Goal: Task Accomplishment & Management: Manage account settings

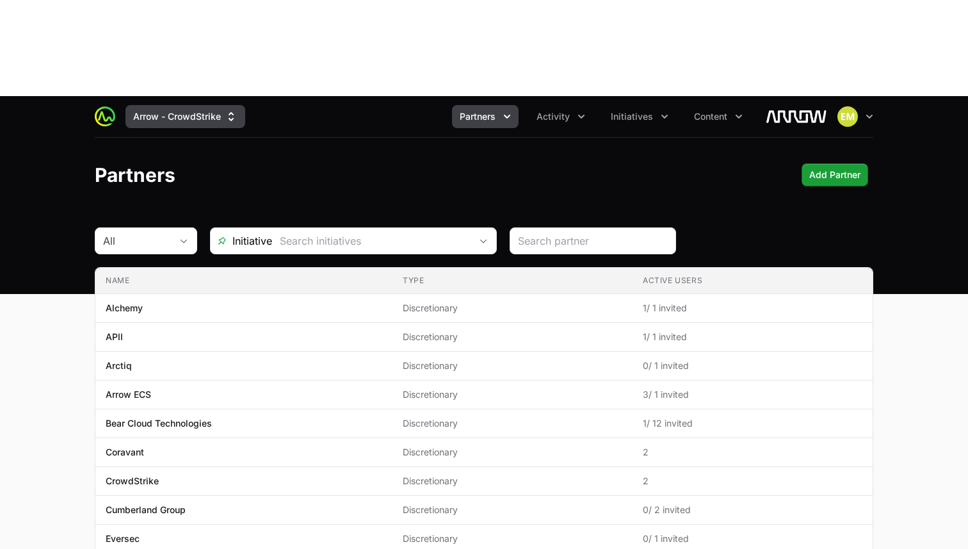
click at [234, 110] on icon "Supplier switch menu" at bounding box center [231, 116] width 13 height 13
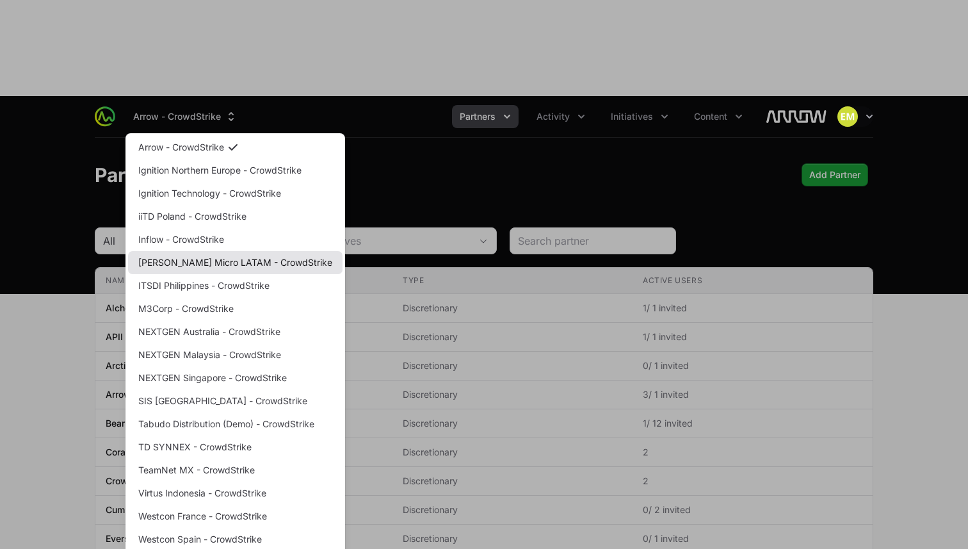
click at [207, 251] on link "[PERSON_NAME] Micro LATAM - CrowdStrike" at bounding box center [235, 262] width 214 height 23
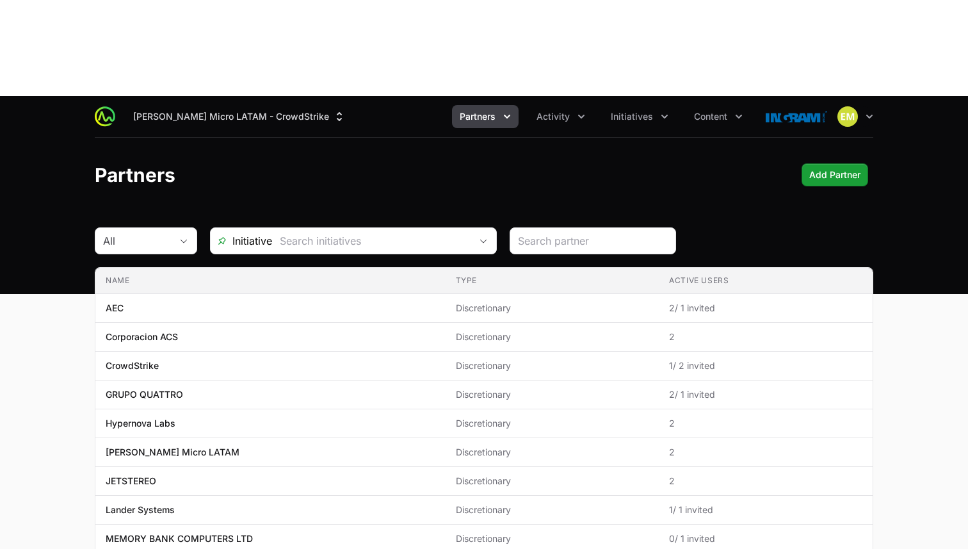
click at [504, 110] on icon "Partners menu" at bounding box center [507, 116] width 13 height 13
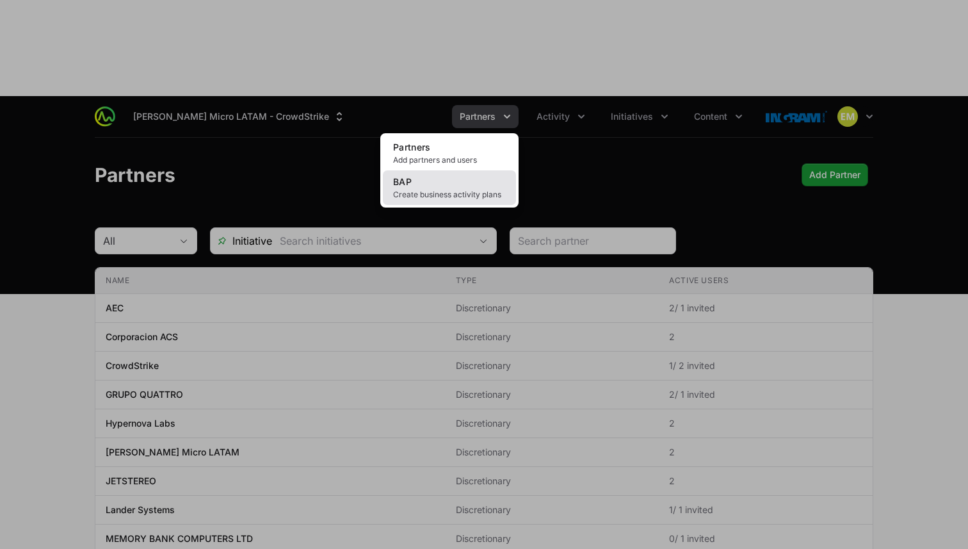
click at [476, 170] on link "BAP Create business activity plans" at bounding box center [449, 187] width 133 height 35
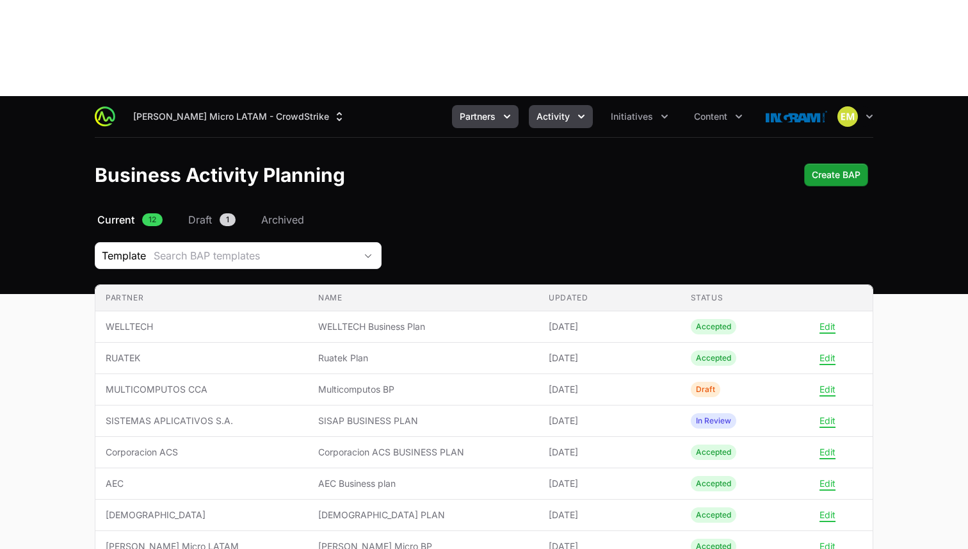
click at [542, 110] on span "Activity" at bounding box center [553, 116] width 33 height 13
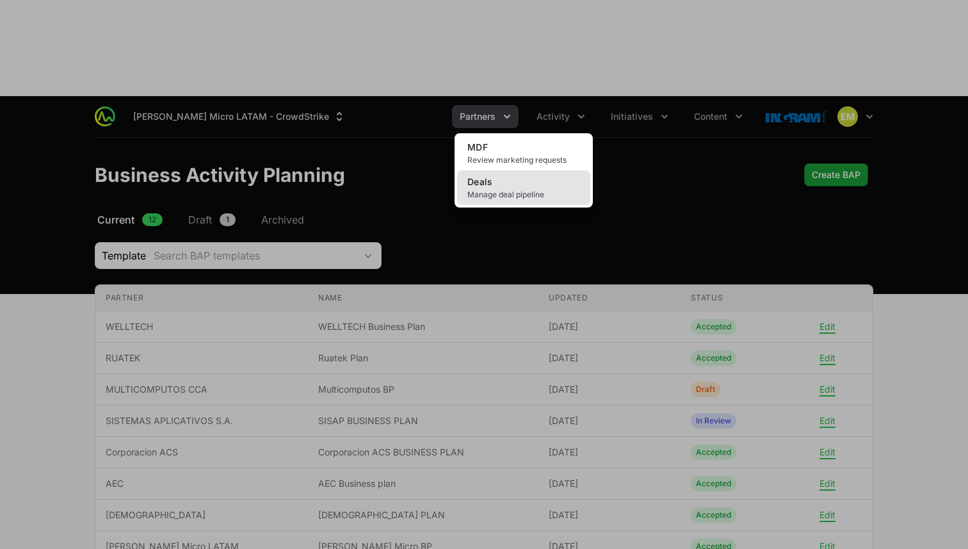
click at [514, 170] on link "Deals Manage deal pipeline" at bounding box center [523, 187] width 133 height 35
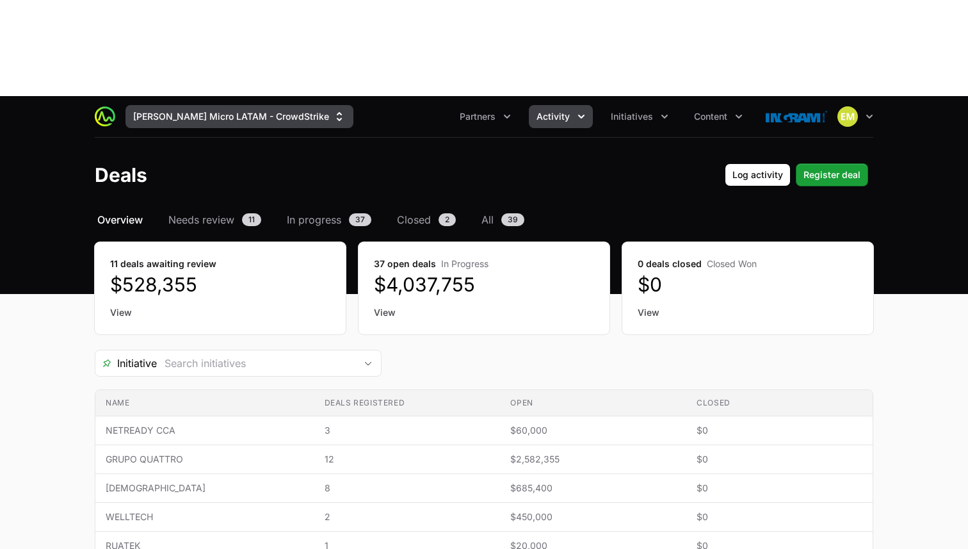
click at [259, 105] on button "[PERSON_NAME] Micro LATAM - CrowdStrike" at bounding box center [239, 116] width 228 height 23
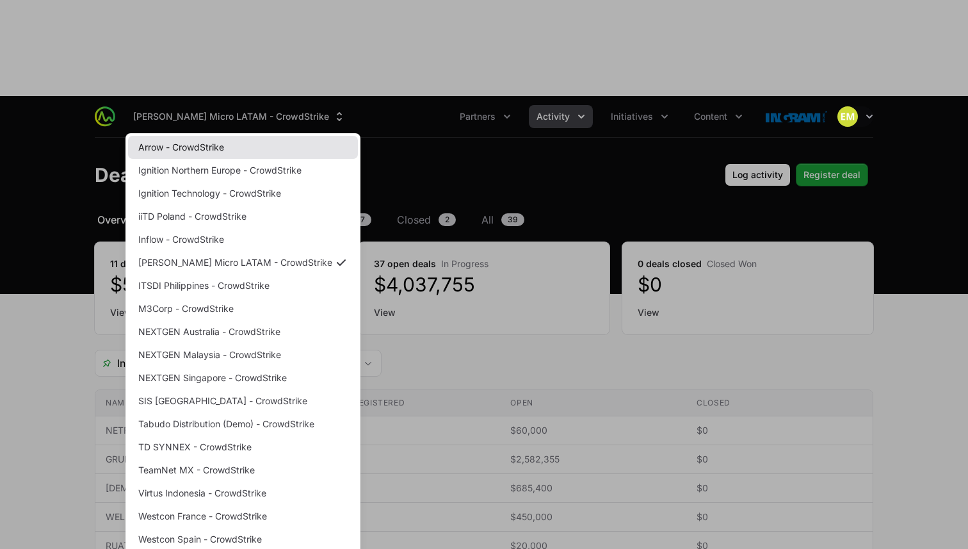
click at [230, 136] on link "Arrow - CrowdStrike" at bounding box center [243, 147] width 230 height 23
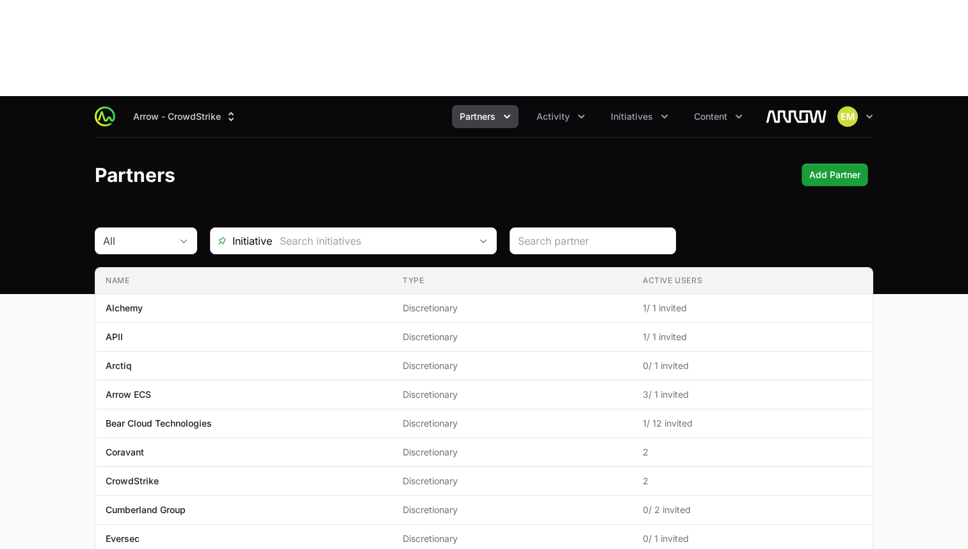
click at [492, 105] on button "Partners" at bounding box center [485, 116] width 67 height 23
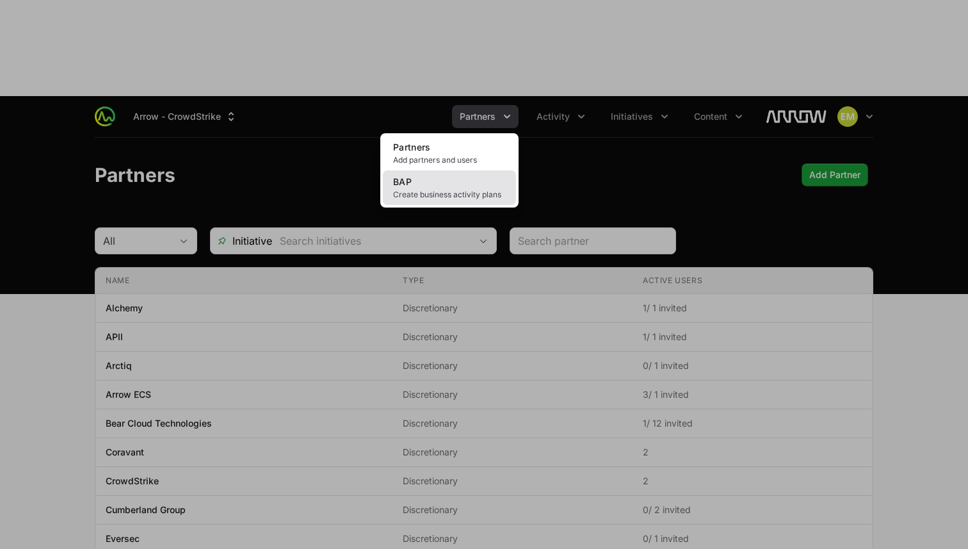
click at [463, 170] on link "BAP Create business activity plans" at bounding box center [449, 187] width 133 height 35
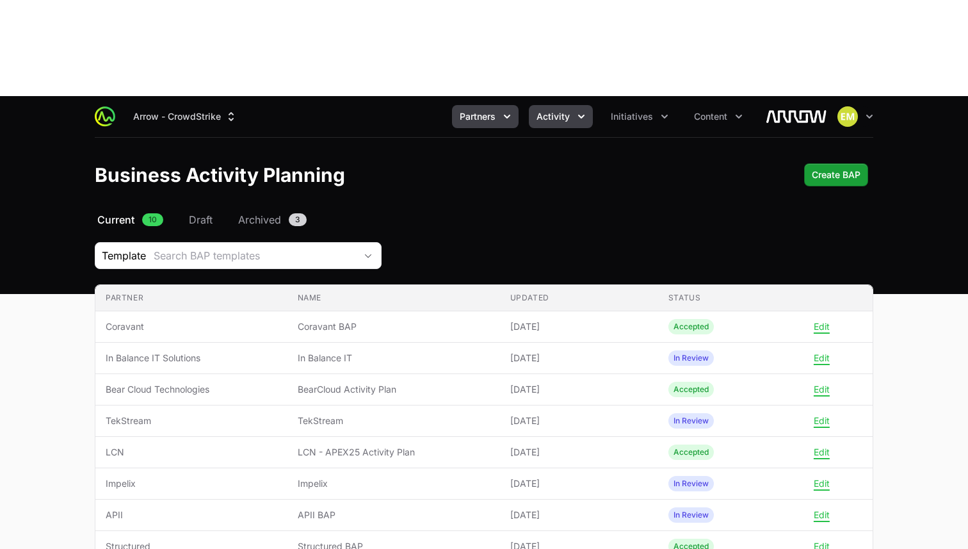
click at [568, 110] on span "Activity" at bounding box center [553, 116] width 33 height 13
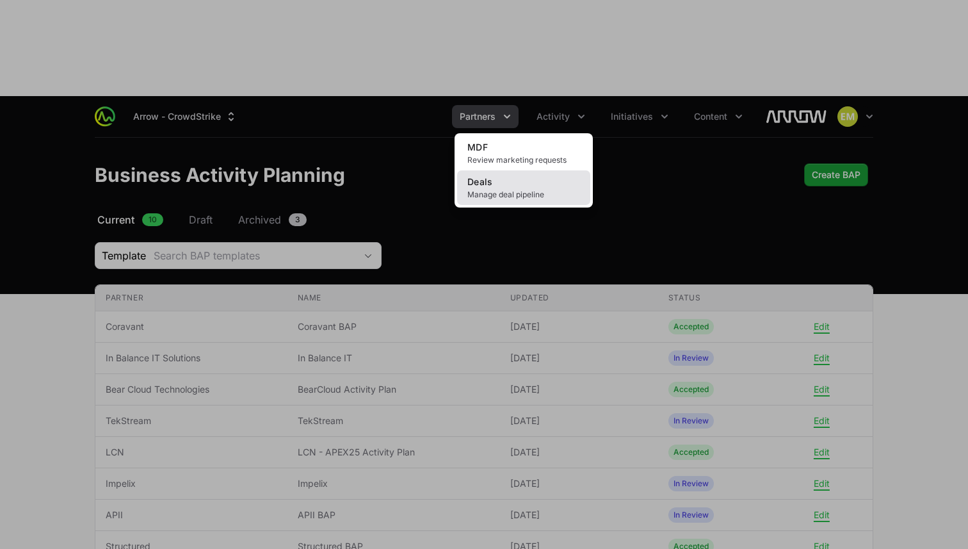
click at [541, 190] on span "Manage deal pipeline" at bounding box center [523, 195] width 113 height 10
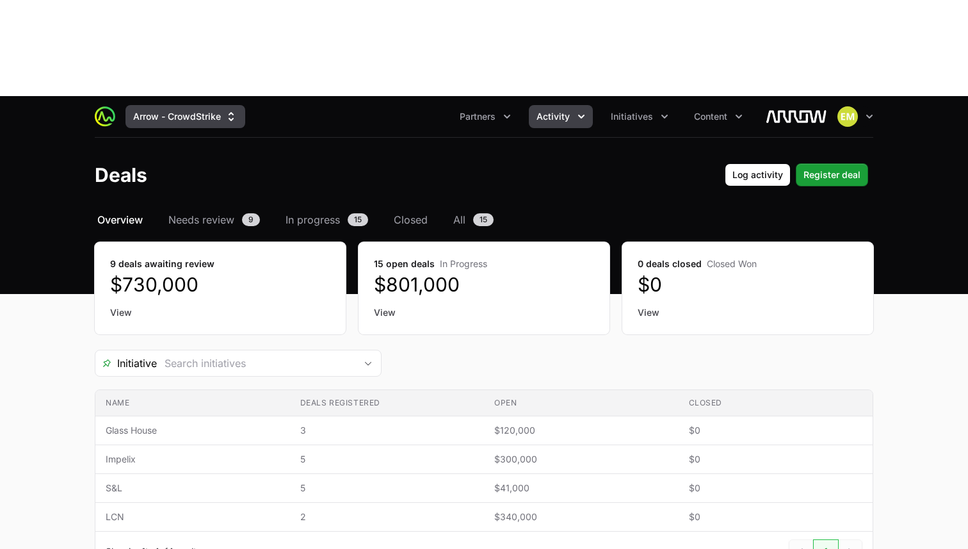
click at [179, 105] on button "Arrow - CrowdStrike" at bounding box center [185, 116] width 120 height 23
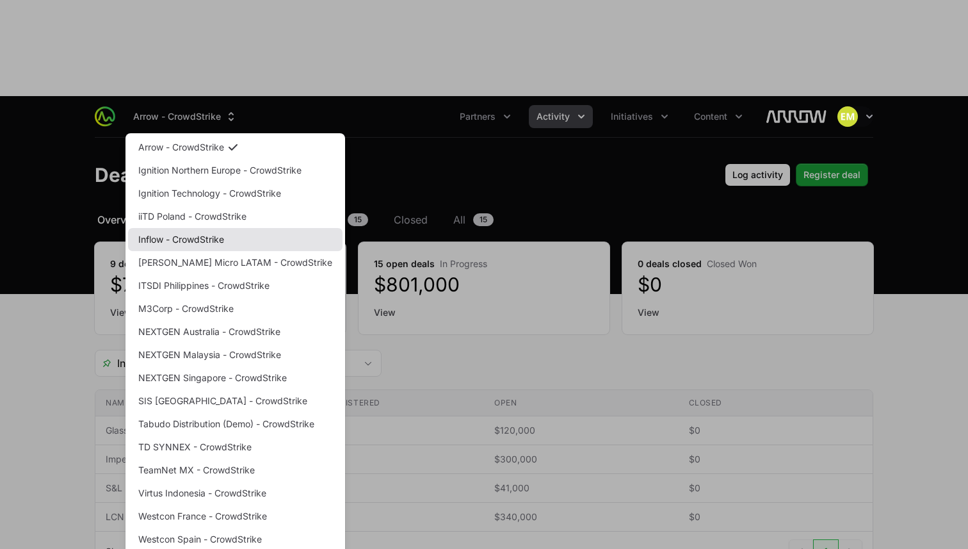
click at [172, 228] on link "Inflow - CrowdStrike" at bounding box center [235, 239] width 214 height 23
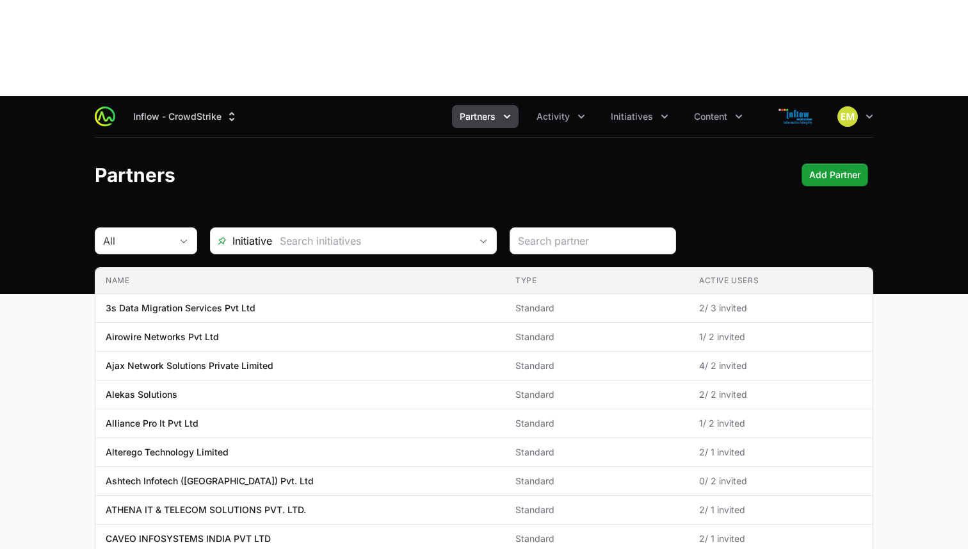
click at [488, 110] on span "Partners" at bounding box center [478, 116] width 36 height 13
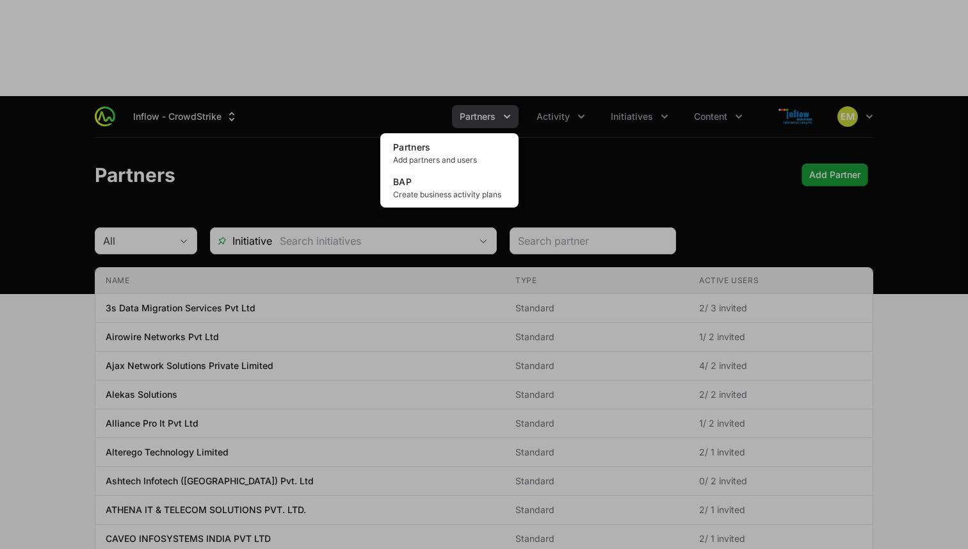
click at [551, 21] on div "Partners menu" at bounding box center [484, 274] width 968 height 549
click at [551, 110] on span "Activity" at bounding box center [553, 116] width 33 height 13
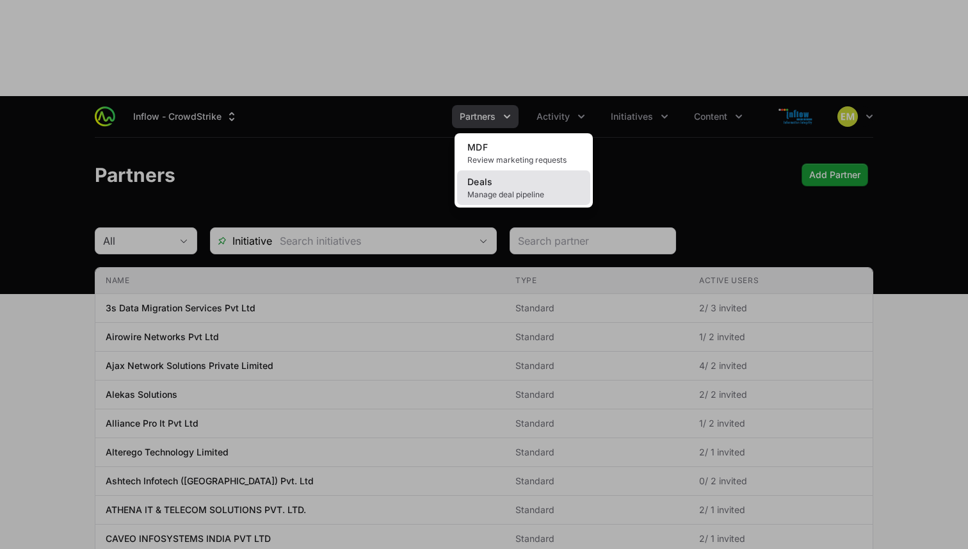
click at [496, 170] on link "Deals Manage deal pipeline" at bounding box center [523, 187] width 133 height 35
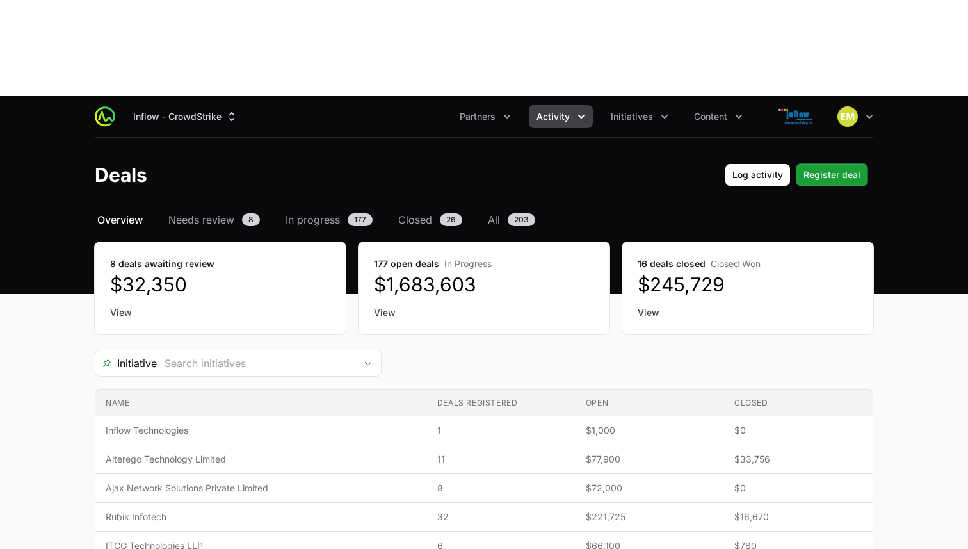
click at [546, 110] on span "Activity" at bounding box center [553, 116] width 33 height 13
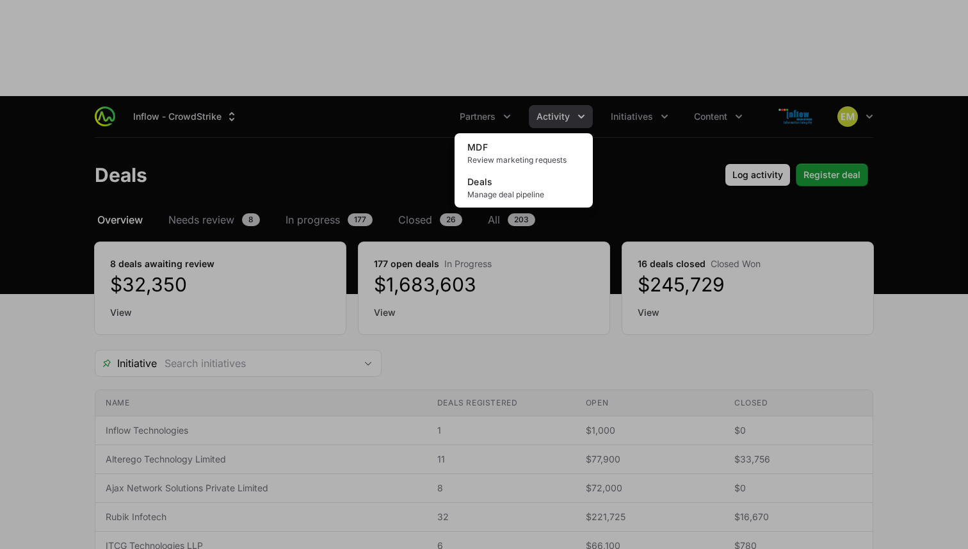
click at [220, 32] on div "Activity menu" at bounding box center [484, 274] width 968 height 549
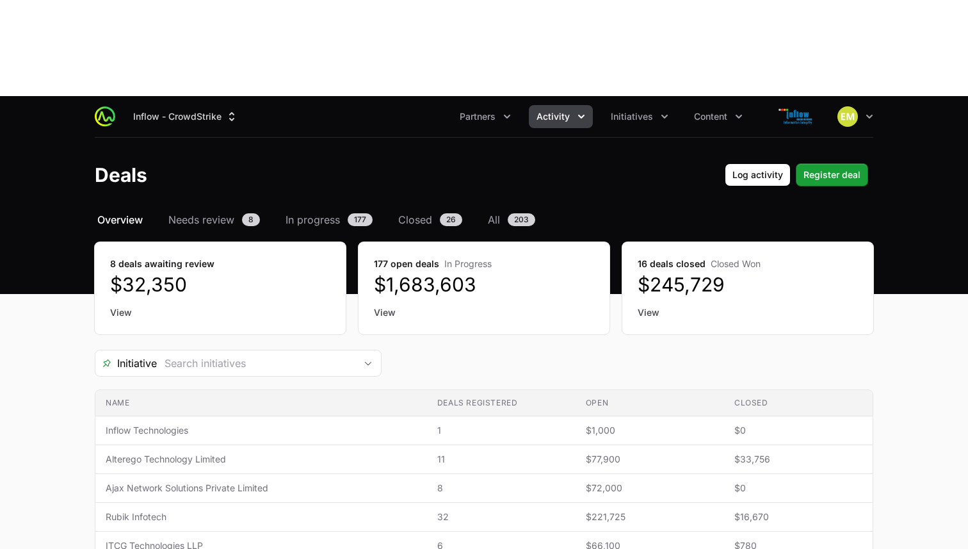
click at [220, 96] on div "Inflow - CrowdStrike Partners Activity Initiatives Content Open user menu Open …" at bounding box center [484, 116] width 779 height 41
click at [215, 105] on button "Inflow - CrowdStrike" at bounding box center [185, 116] width 120 height 23
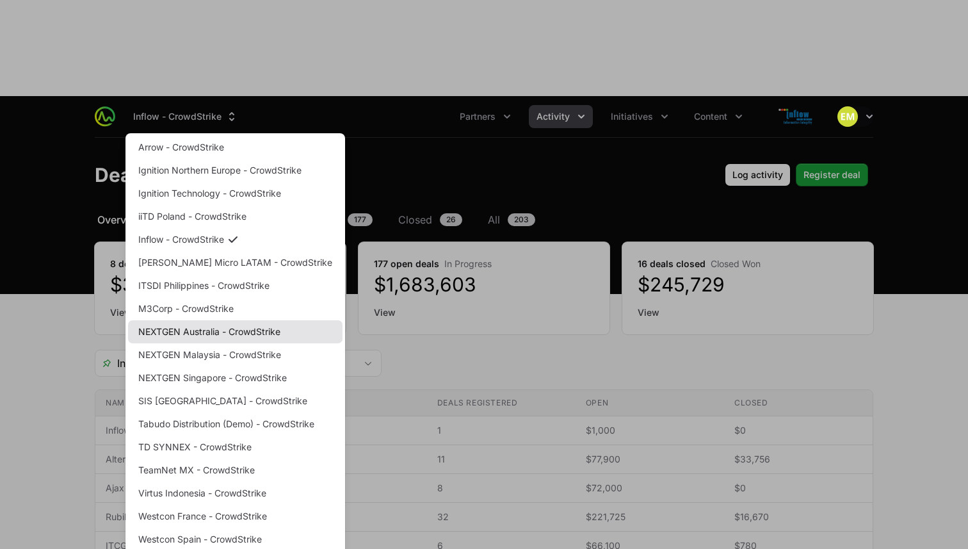
click at [231, 320] on link "NEXTGEN Australia - CrowdStrike" at bounding box center [235, 331] width 214 height 23
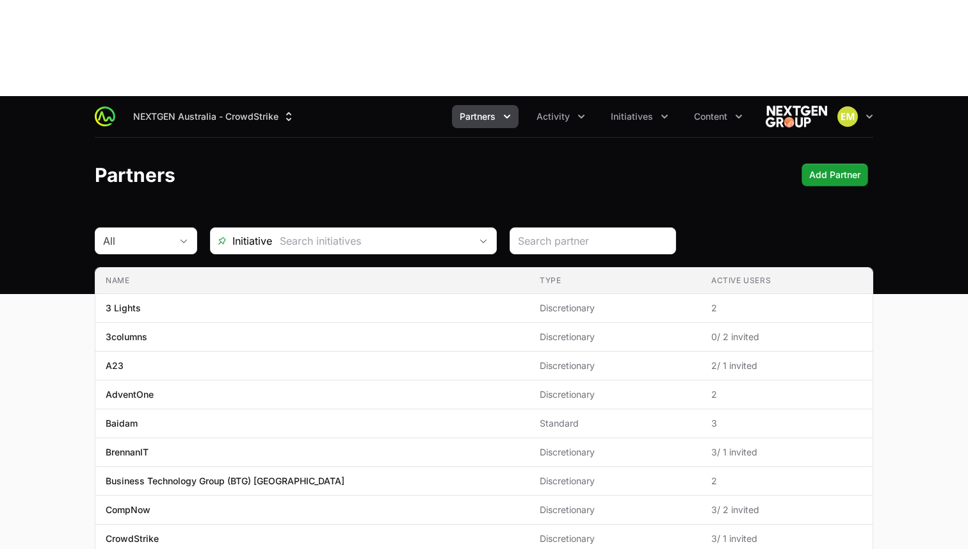
click at [502, 110] on icon "Partners menu" at bounding box center [507, 116] width 13 height 13
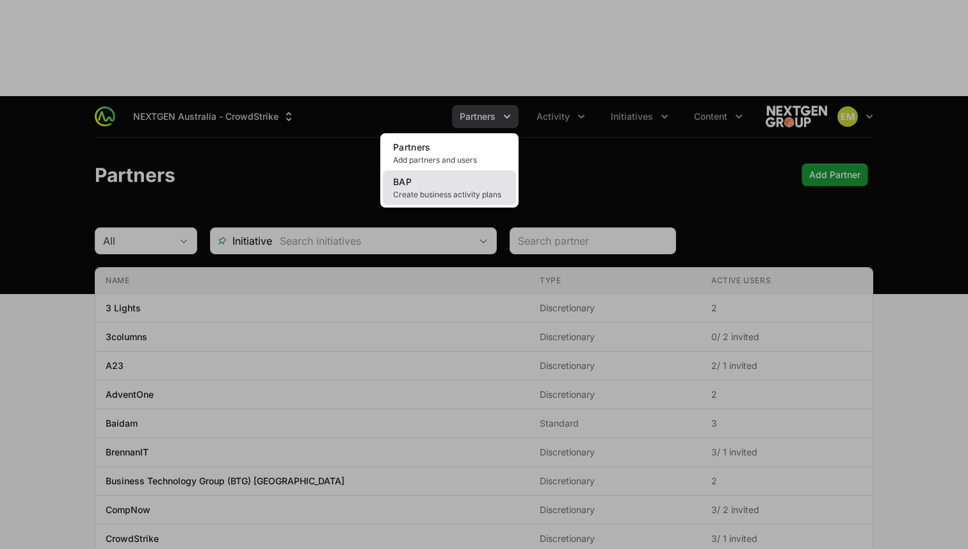
click at [463, 190] on span "Create business activity plans" at bounding box center [449, 195] width 113 height 10
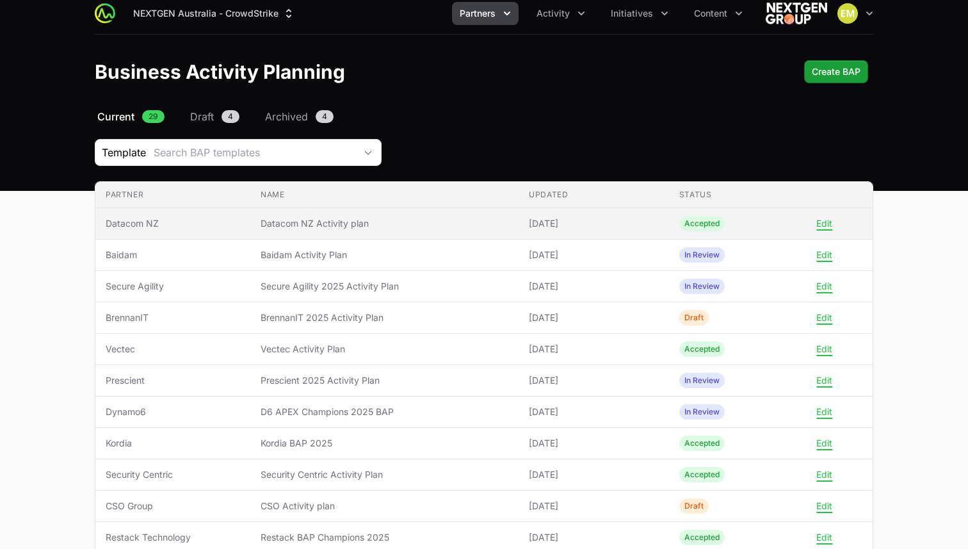
scroll to position [104, 0]
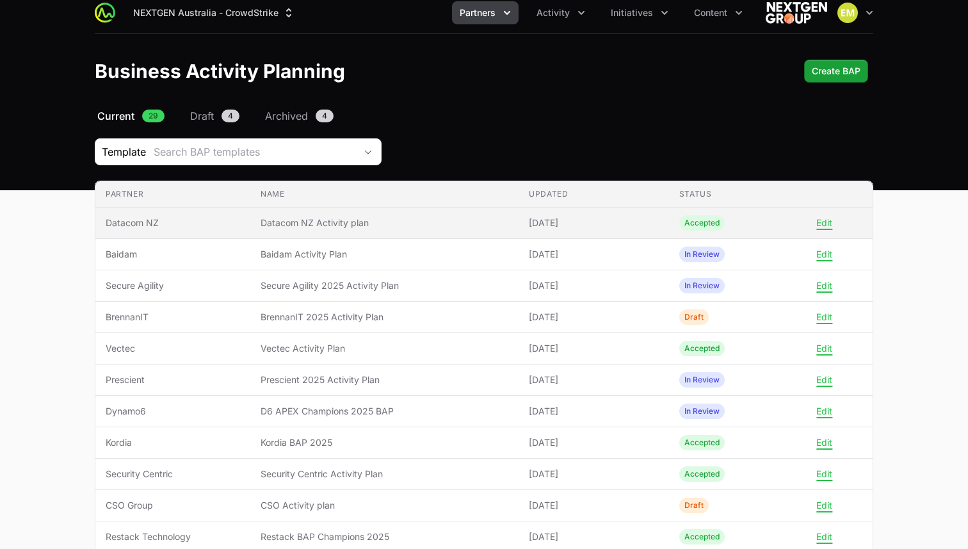
click at [232, 216] on span "Datacom NZ" at bounding box center [173, 222] width 134 height 13
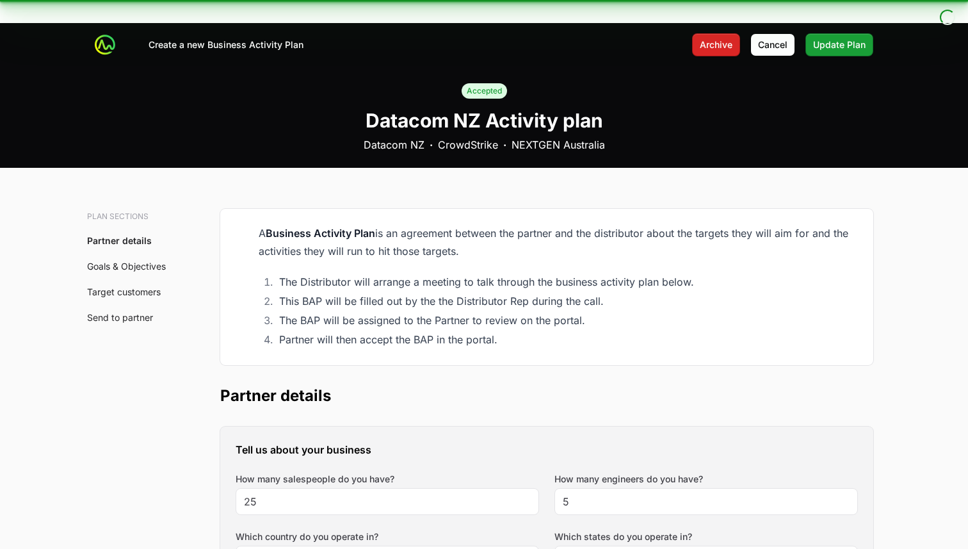
type input "[GEOGRAPHIC_DATA], [GEOGRAPHIC_DATA], [GEOGRAPHIC_DATA], [GEOGRAPHIC_DATA], [GE…"
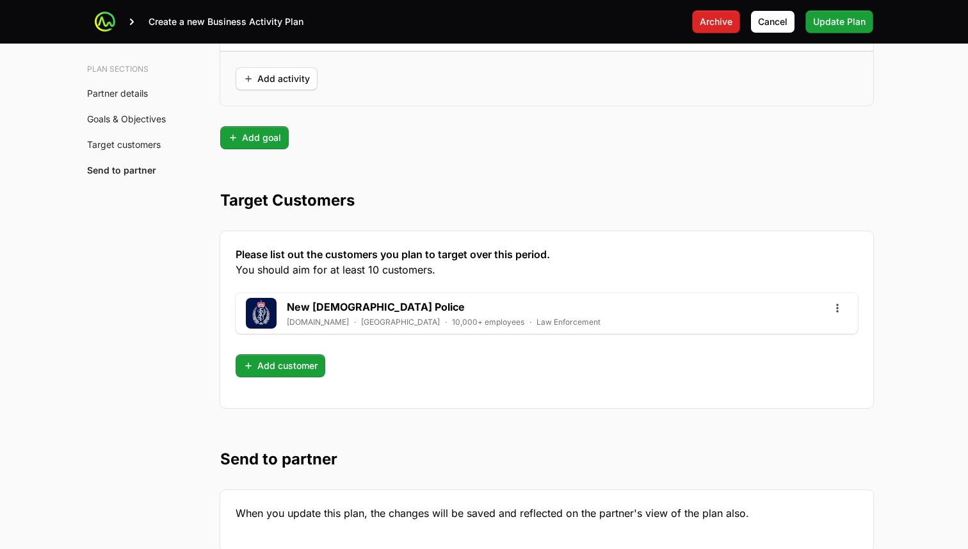
scroll to position [3383, 0]
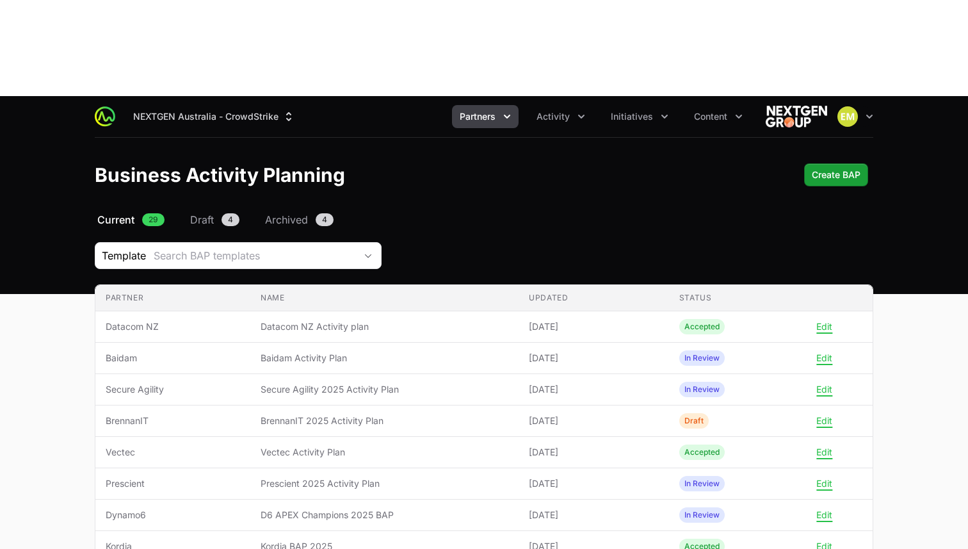
click at [568, 96] on div "NEXTGEN Australia - CrowdStrike Partners Activity Initiatives Content Open user…" at bounding box center [484, 116] width 779 height 41
click at [563, 105] on button "Activity" at bounding box center [561, 116] width 64 height 23
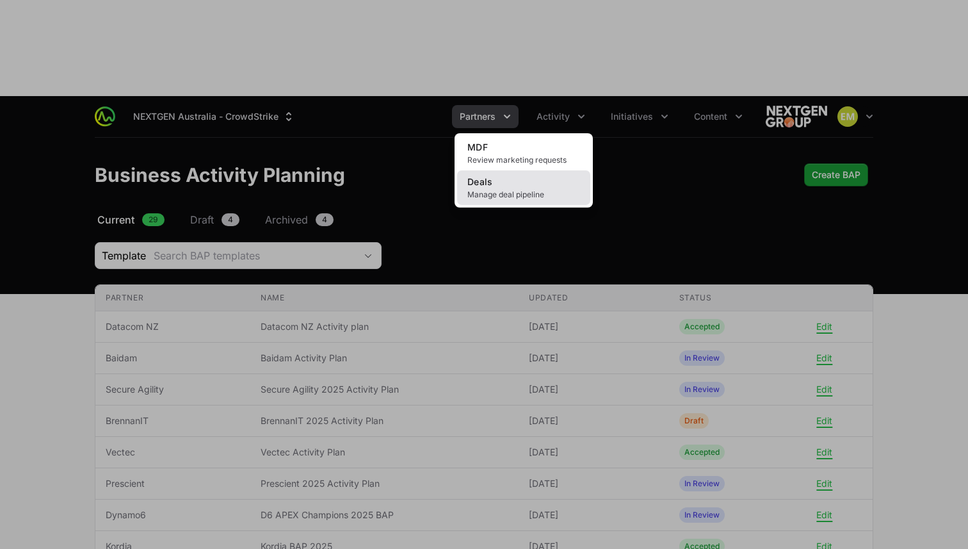
click at [537, 170] on link "Deals Manage deal pipeline" at bounding box center [523, 187] width 133 height 35
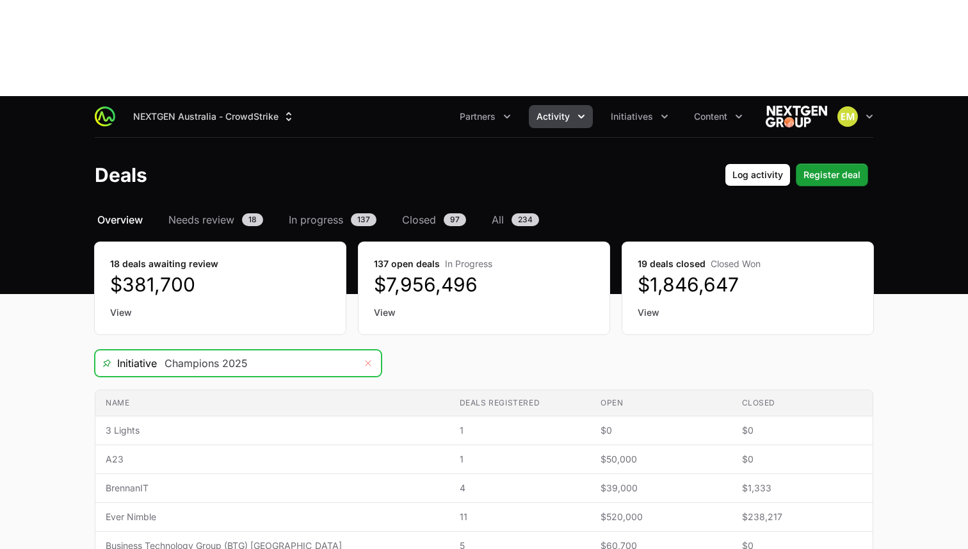
click at [373, 350] on button "Remove" at bounding box center [368, 363] width 26 height 26
click at [286, 350] on input "Deals Filters" at bounding box center [256, 363] width 198 height 26
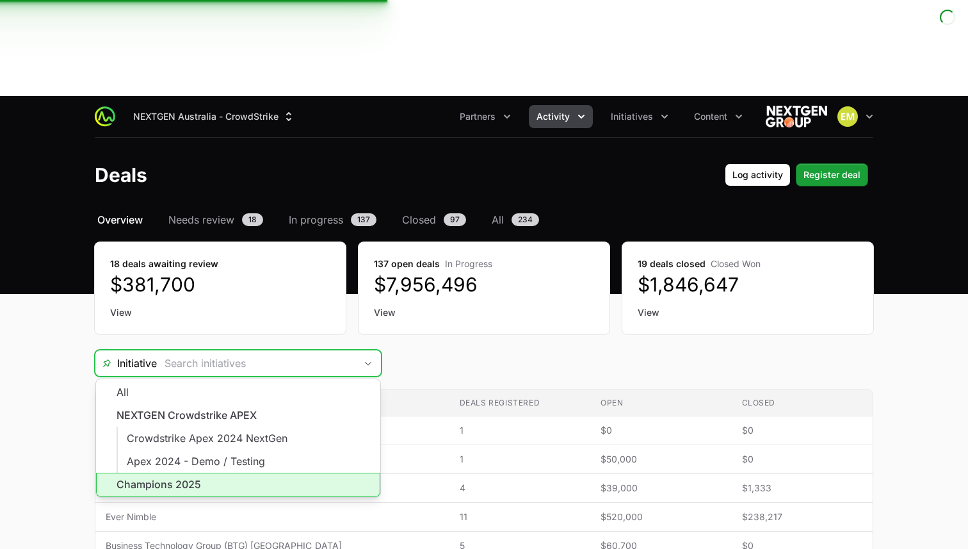
click at [237, 473] on li "Champions 2025" at bounding box center [238, 485] width 284 height 24
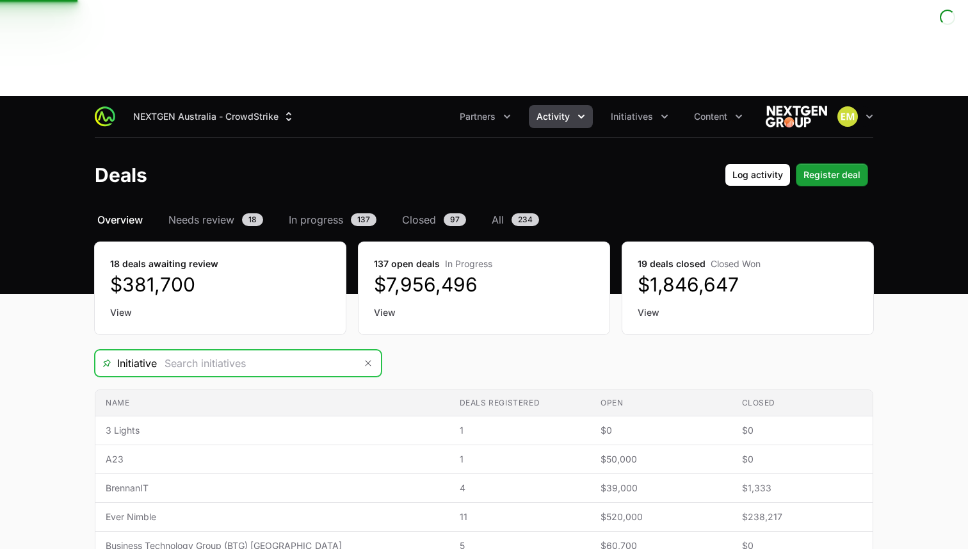
type input "Champions 2025"
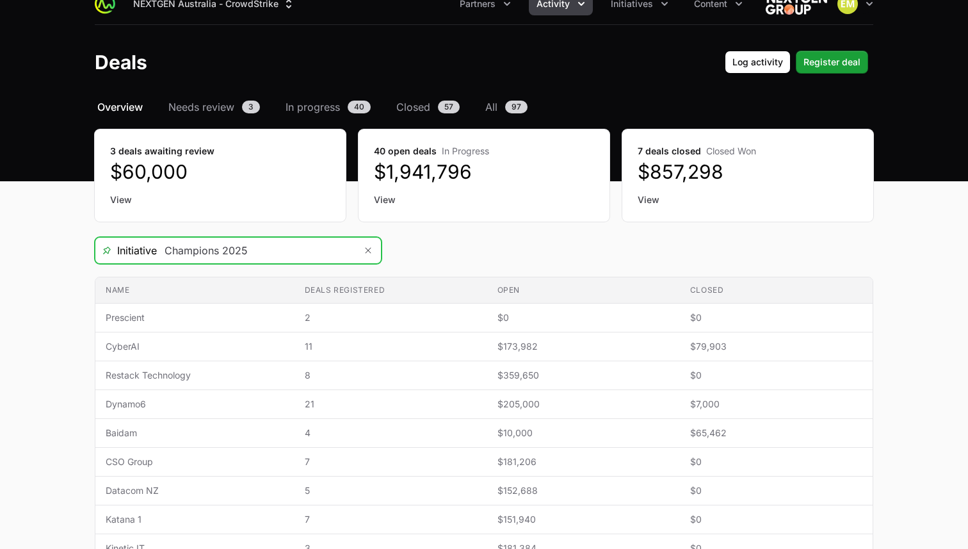
scroll to position [113, 0]
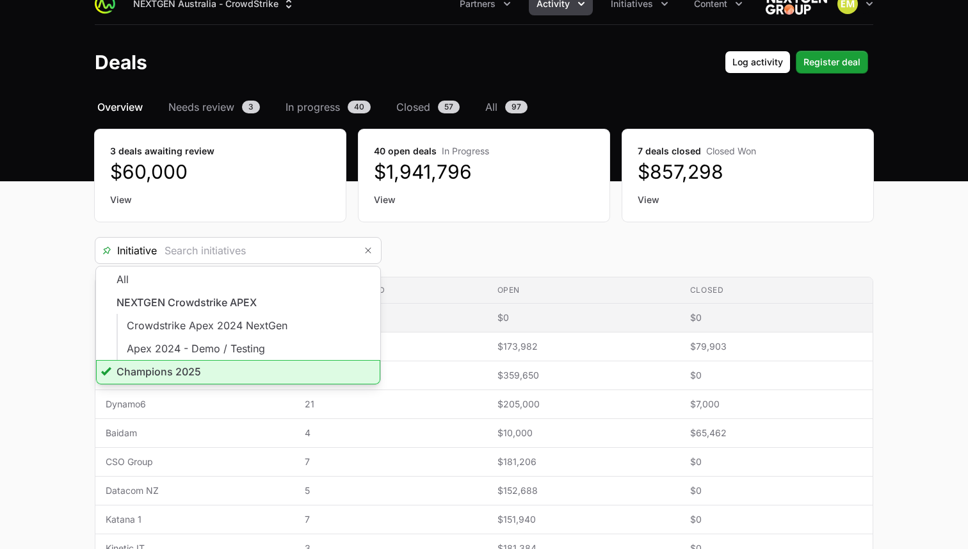
type input "Champions 2025"
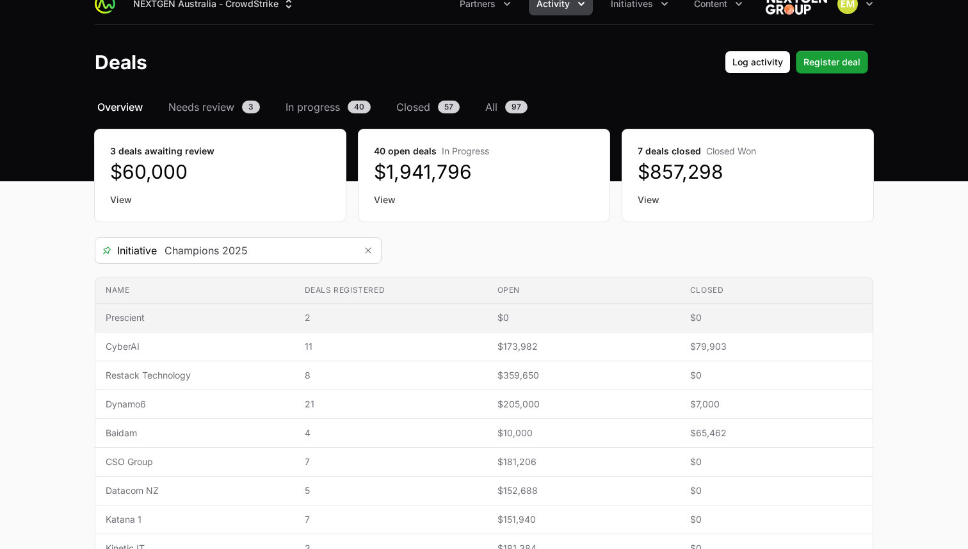
click at [540, 311] on span "$0" at bounding box center [583, 317] width 172 height 13
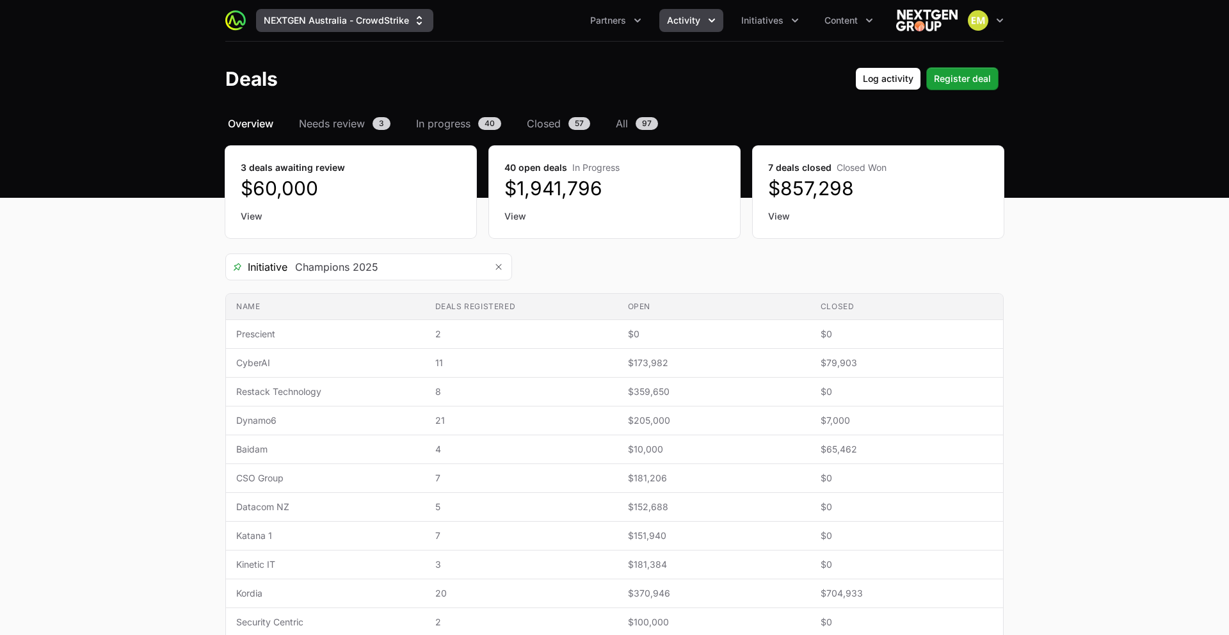
click at [256, 20] on button "NEXTGEN Australia - CrowdStrike" at bounding box center [344, 20] width 177 height 23
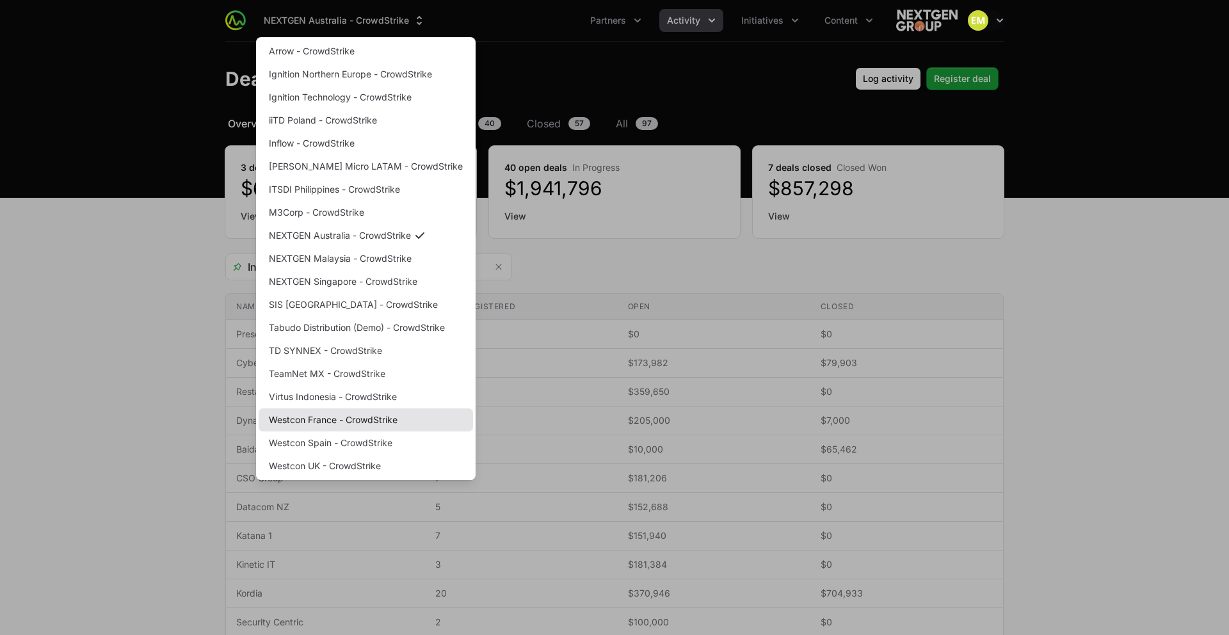
click at [311, 421] on link "Westcon France - CrowdStrike" at bounding box center [366, 419] width 214 height 23
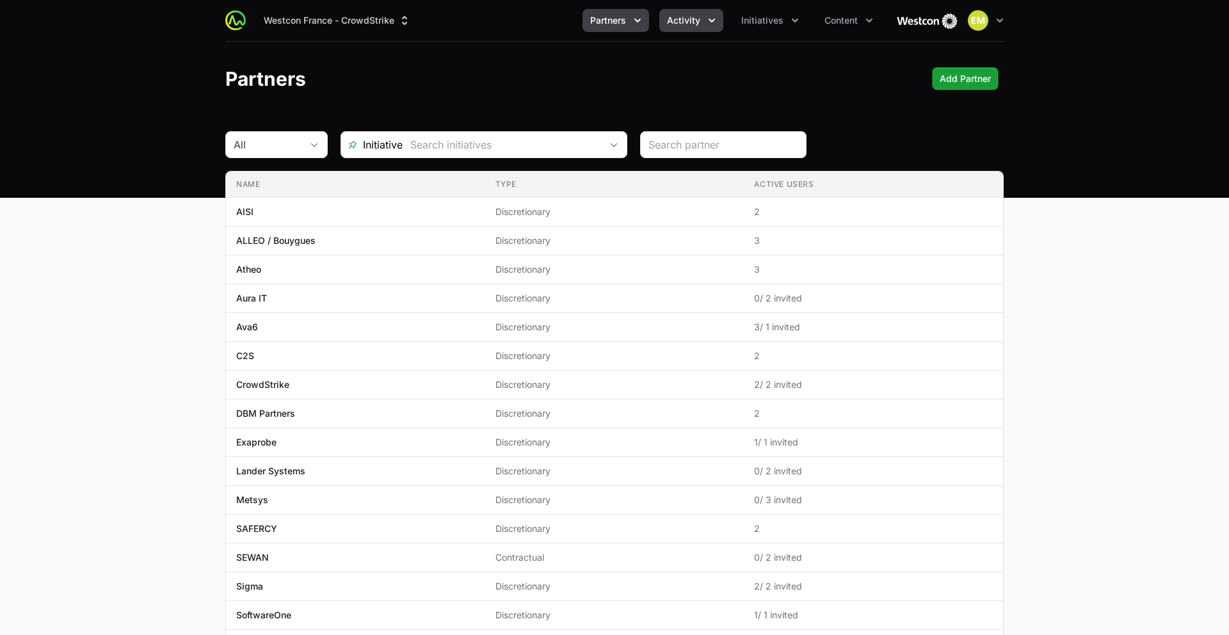
click at [707, 14] on icon "Activity menu" at bounding box center [712, 20] width 13 height 13
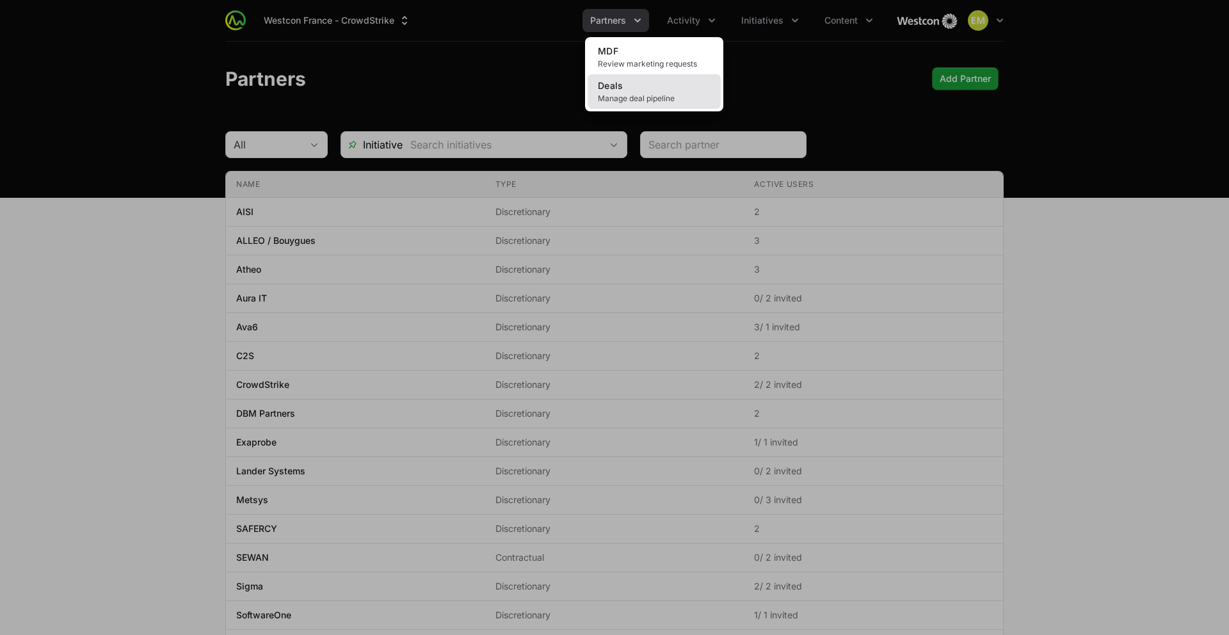
click at [647, 86] on link "Deals Manage deal pipeline" at bounding box center [654, 91] width 133 height 35
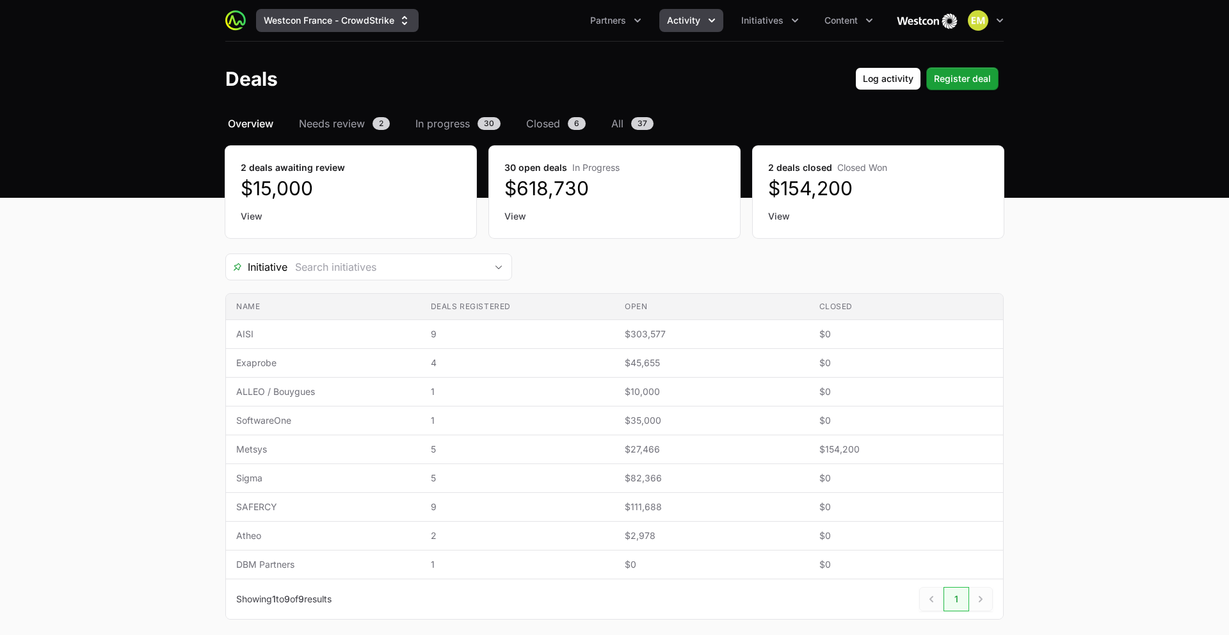
click at [357, 26] on button "Westcon France - CrowdStrike" at bounding box center [337, 20] width 163 height 23
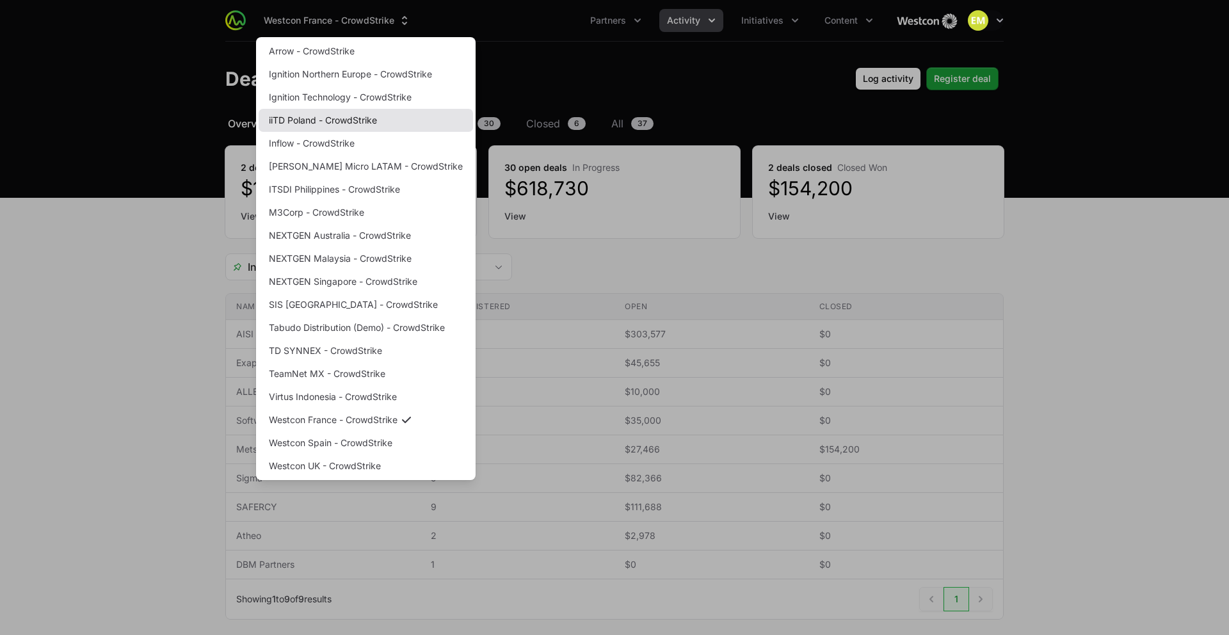
click at [352, 123] on link "iiTD Poland - CrowdStrike" at bounding box center [366, 120] width 214 height 23
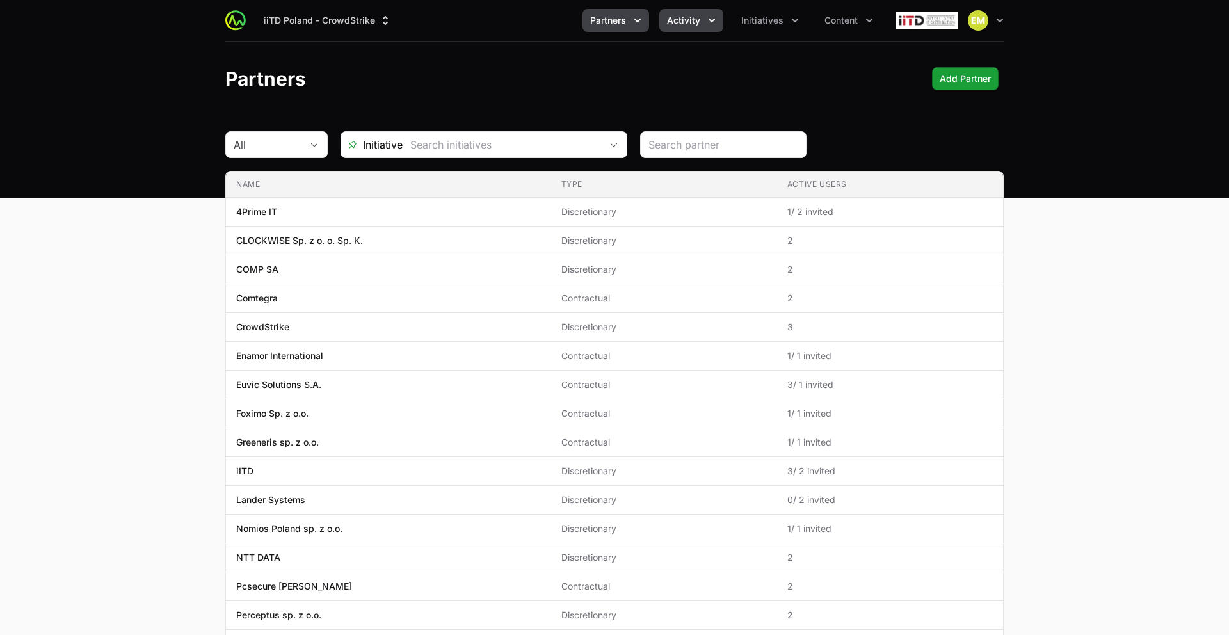
click at [675, 22] on span "Activity" at bounding box center [683, 20] width 33 height 13
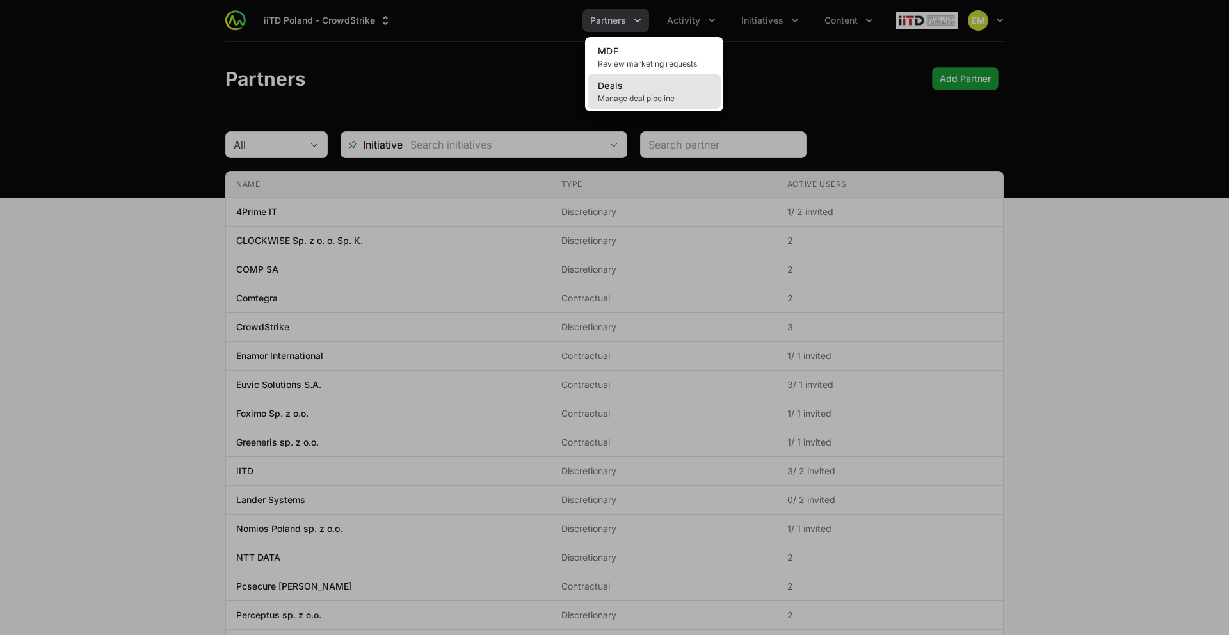
click at [650, 79] on link "Deals Manage deal pipeline" at bounding box center [654, 91] width 133 height 35
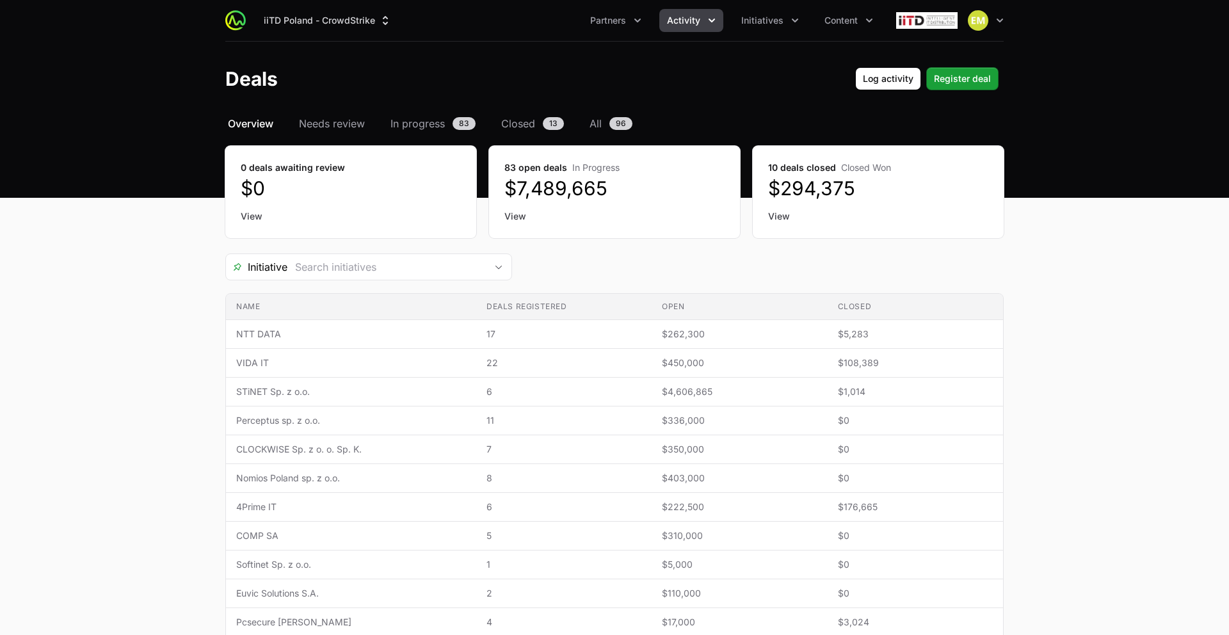
click at [690, 31] on button "Activity" at bounding box center [691, 20] width 64 height 23
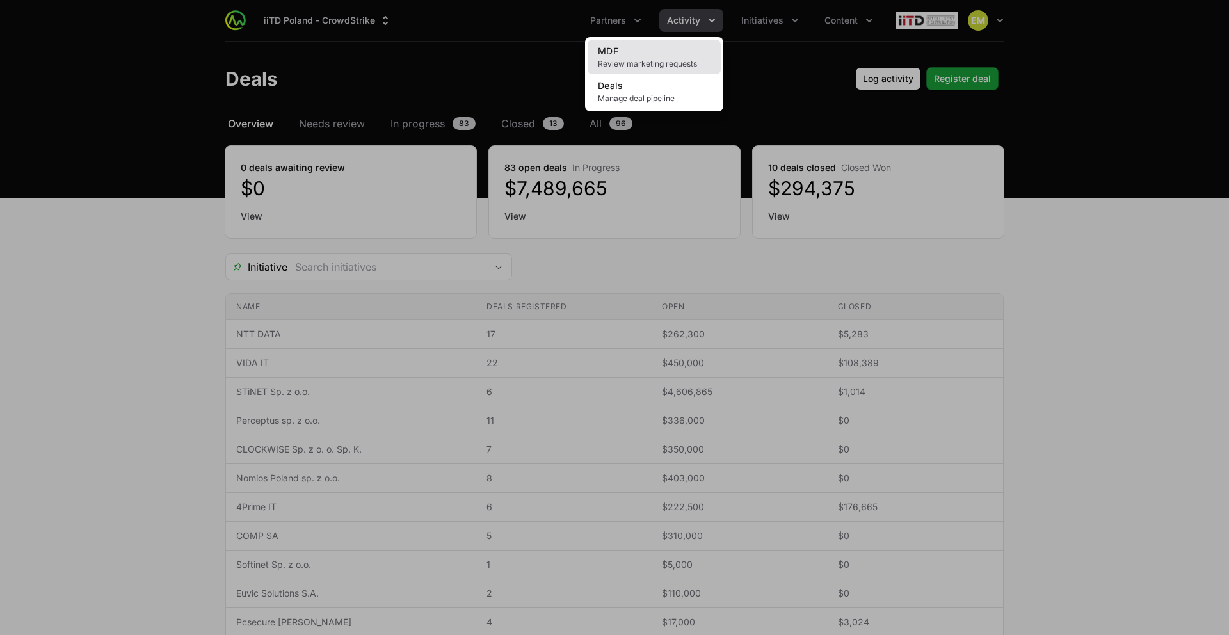
click at [668, 55] on link "MDF Review marketing requests" at bounding box center [654, 57] width 133 height 35
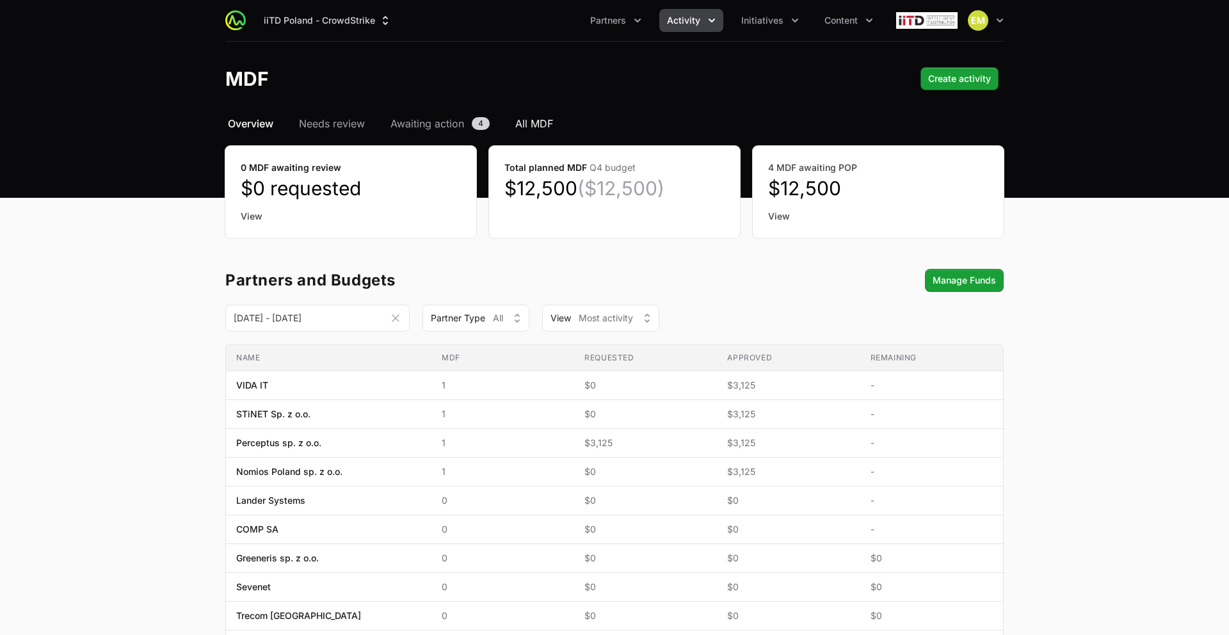
click at [528, 121] on span "All MDF" at bounding box center [534, 123] width 38 height 15
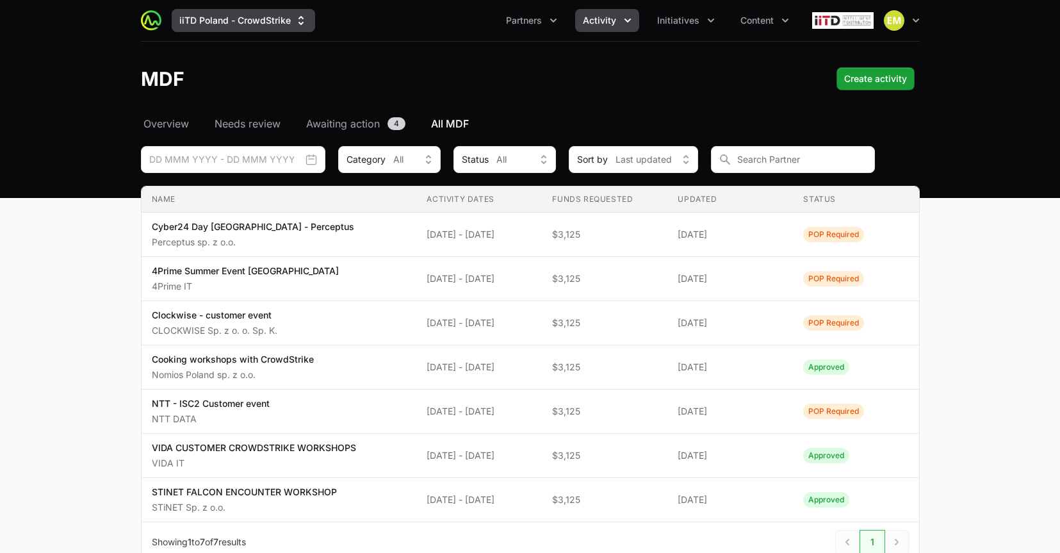
click at [260, 19] on button "iiTD Poland - CrowdStrike" at bounding box center [243, 20] width 143 height 23
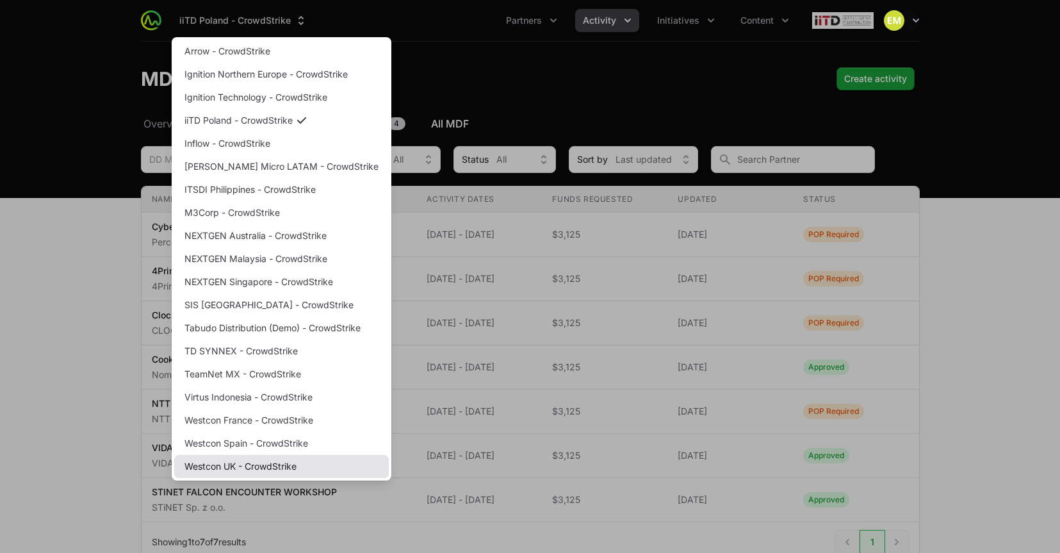
click at [269, 465] on link "Westcon UK - CrowdStrike" at bounding box center [281, 466] width 214 height 23
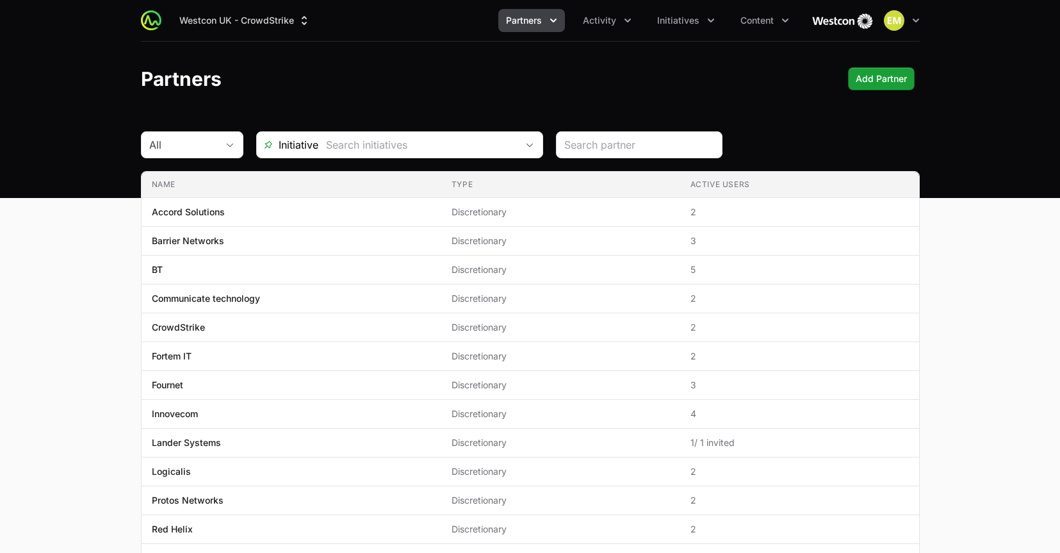
click at [542, 23] on button "Partners" at bounding box center [531, 20] width 67 height 23
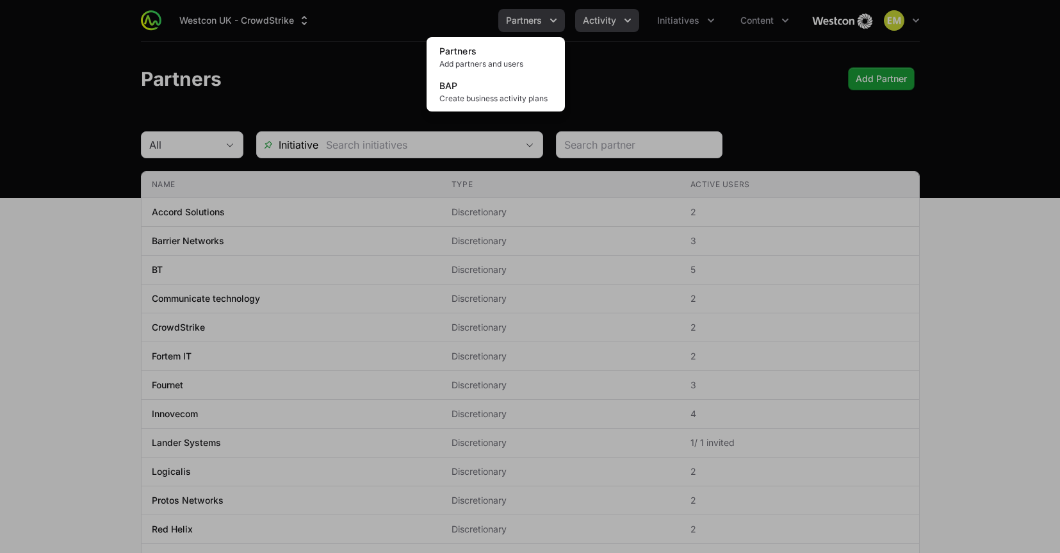
click at [576, 21] on div "Partners menu" at bounding box center [530, 276] width 1060 height 553
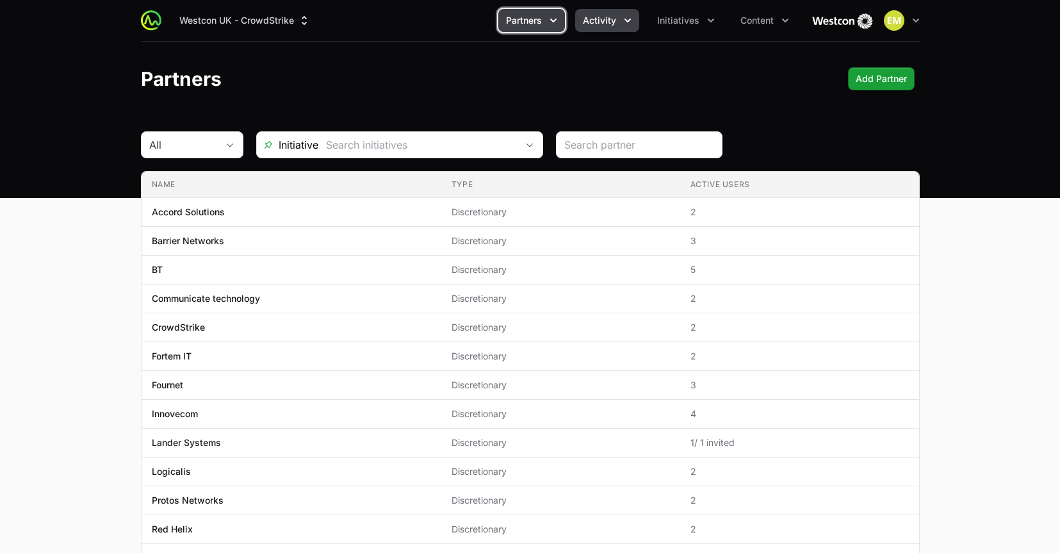
click at [588, 21] on span "Activity" at bounding box center [599, 20] width 33 height 13
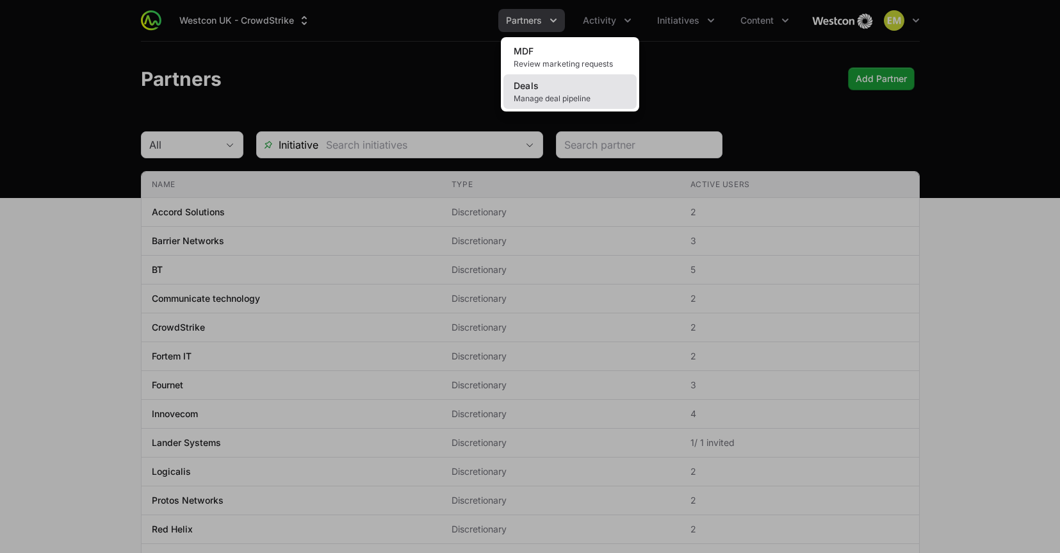
click at [563, 85] on link "Deals Manage deal pipeline" at bounding box center [569, 91] width 133 height 35
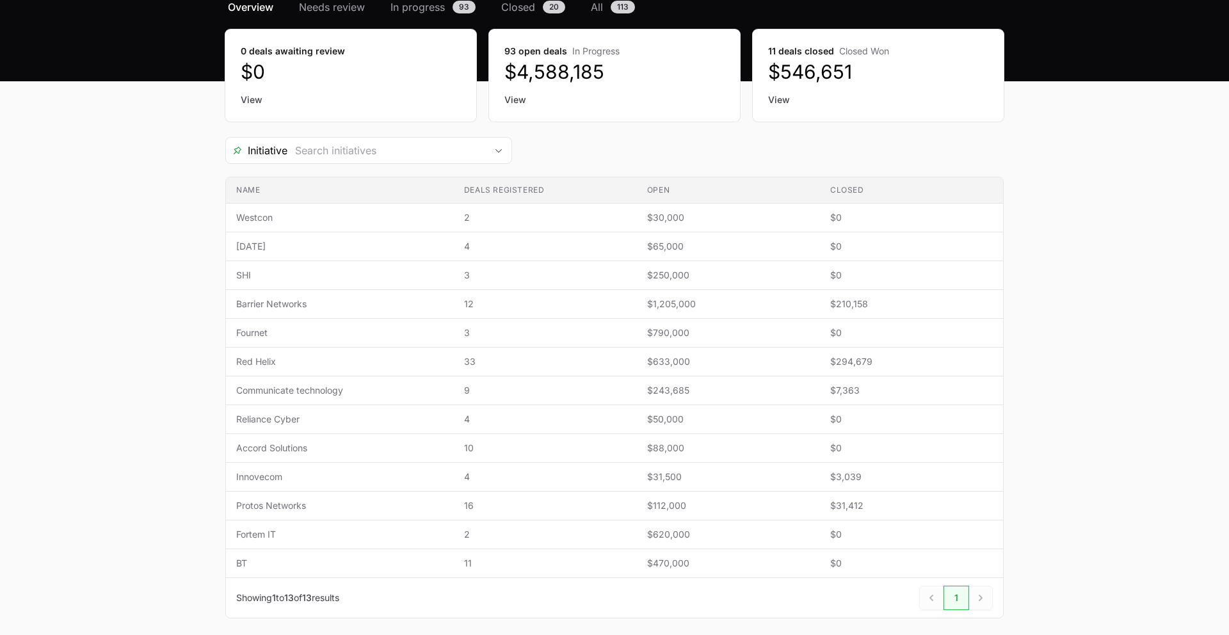
scroll to position [104, 0]
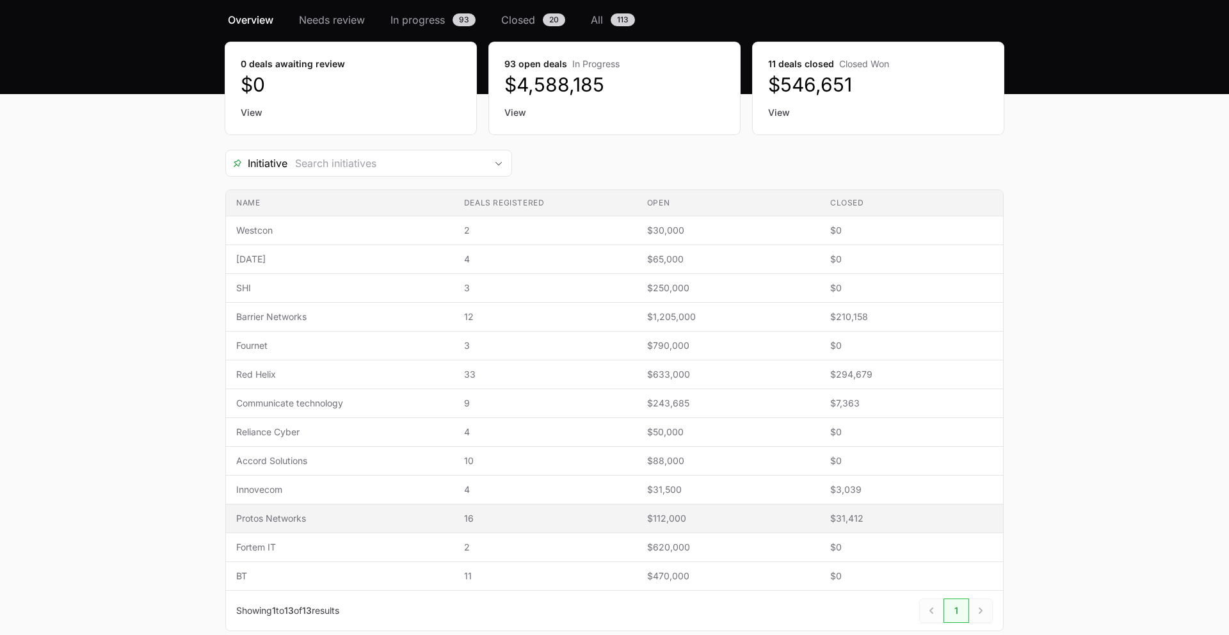
click at [839, 517] on span "$31,412" at bounding box center [911, 518] width 163 height 13
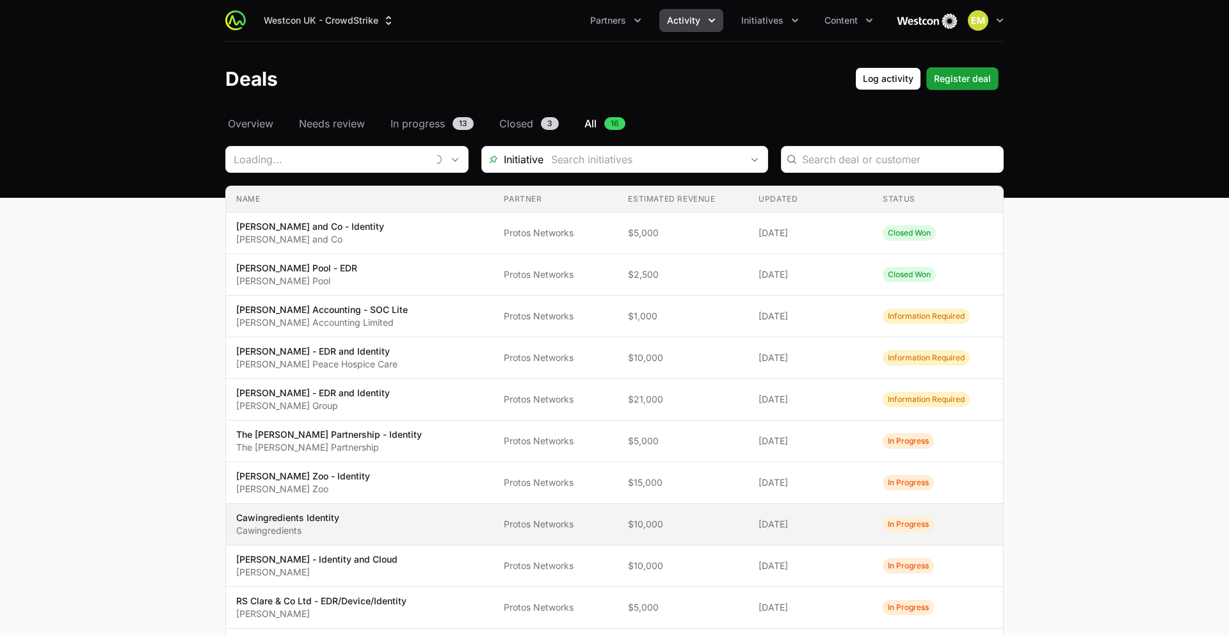
type input "Protos Networks"
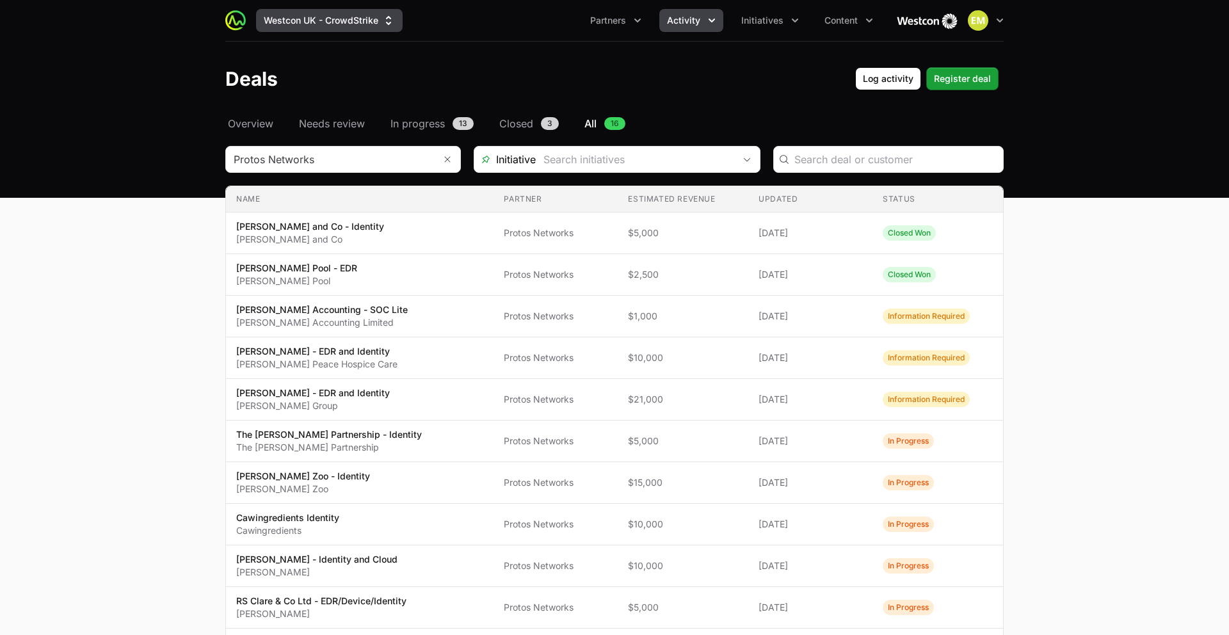
click at [323, 24] on button "Westcon UK - CrowdStrike" at bounding box center [329, 20] width 147 height 23
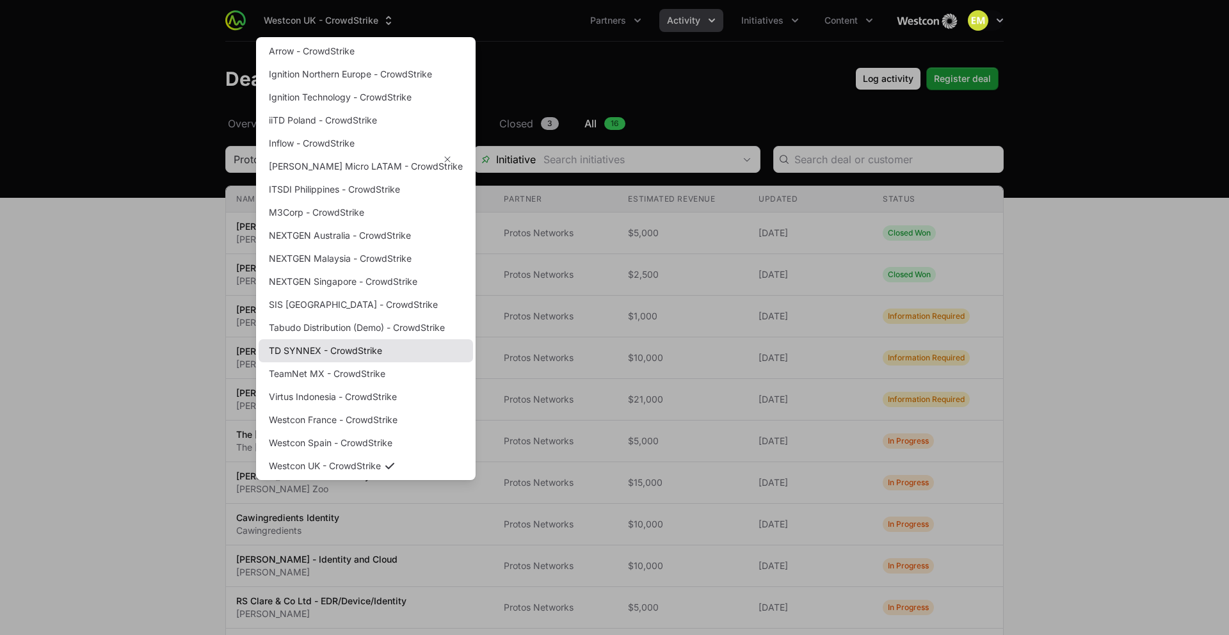
click at [350, 346] on link "TD SYNNEX - CrowdStrike" at bounding box center [366, 350] width 214 height 23
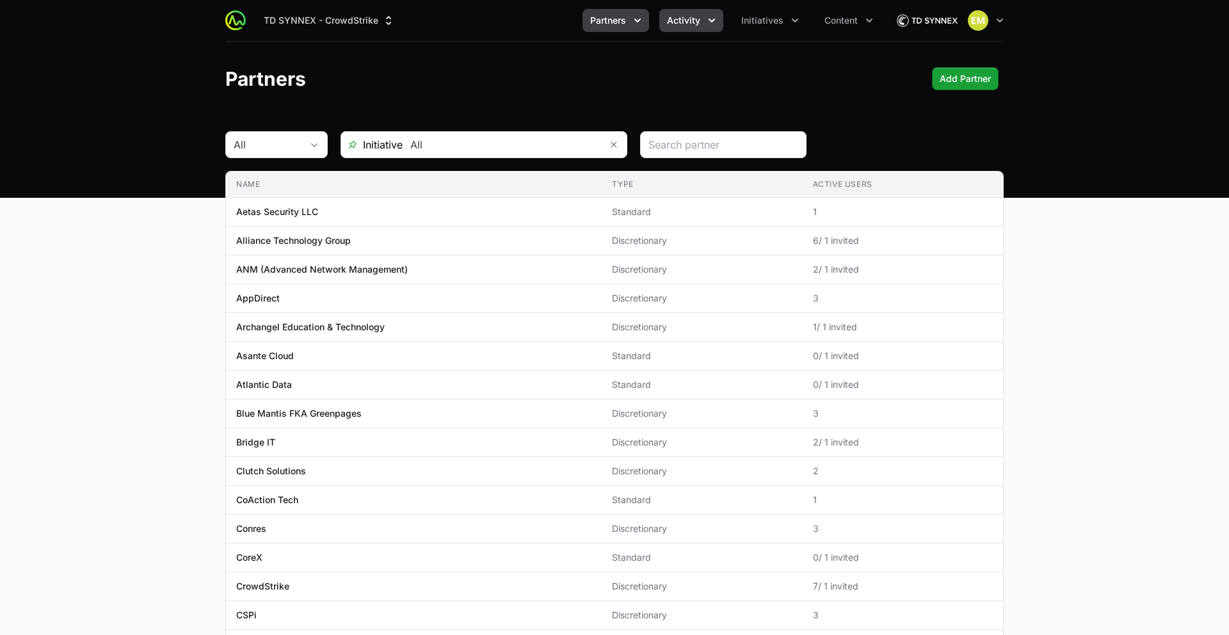
click at [692, 29] on button "Activity" at bounding box center [691, 20] width 64 height 23
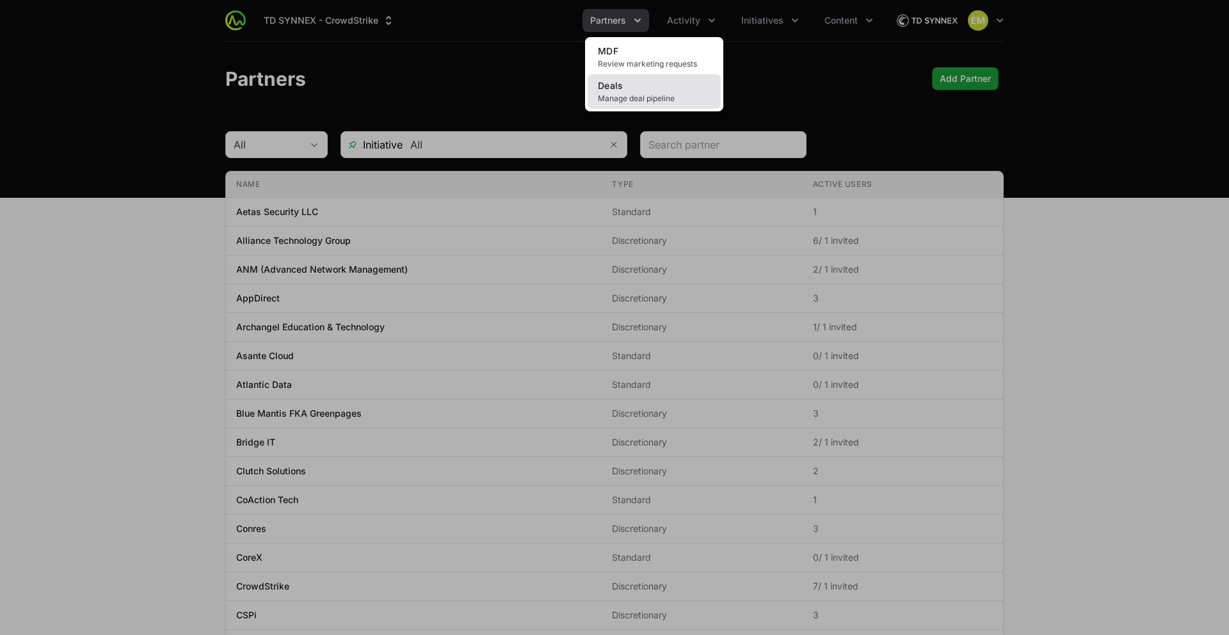
click at [659, 82] on link "Deals Manage deal pipeline" at bounding box center [654, 91] width 133 height 35
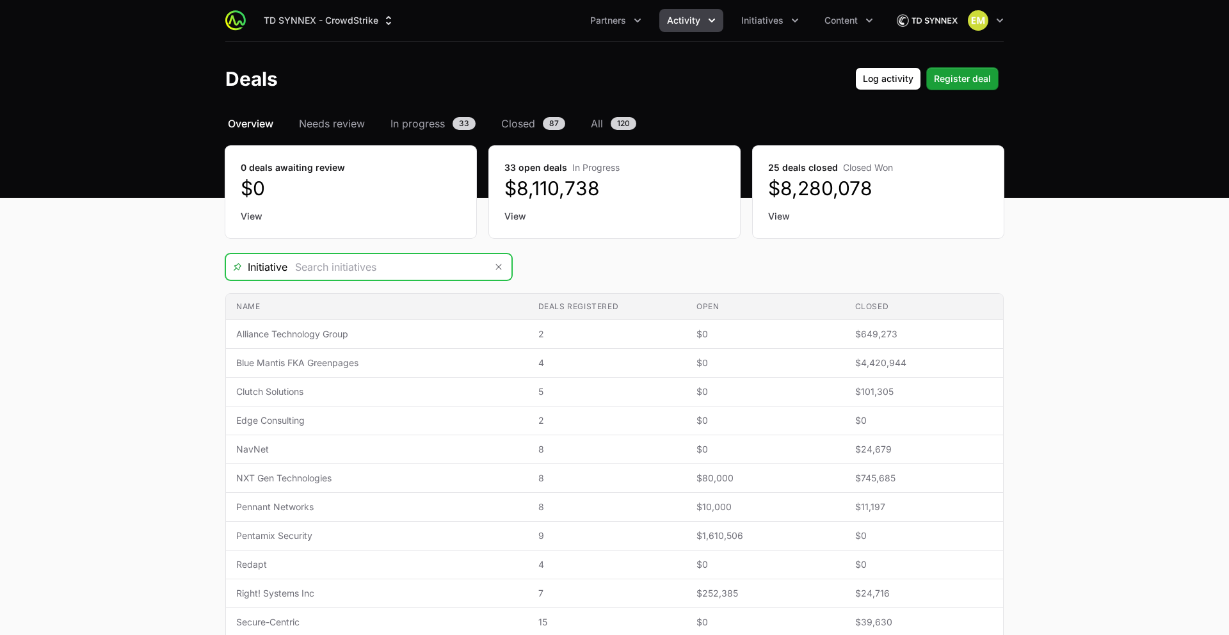
click at [356, 268] on input "Deals Filters" at bounding box center [386, 267] width 198 height 26
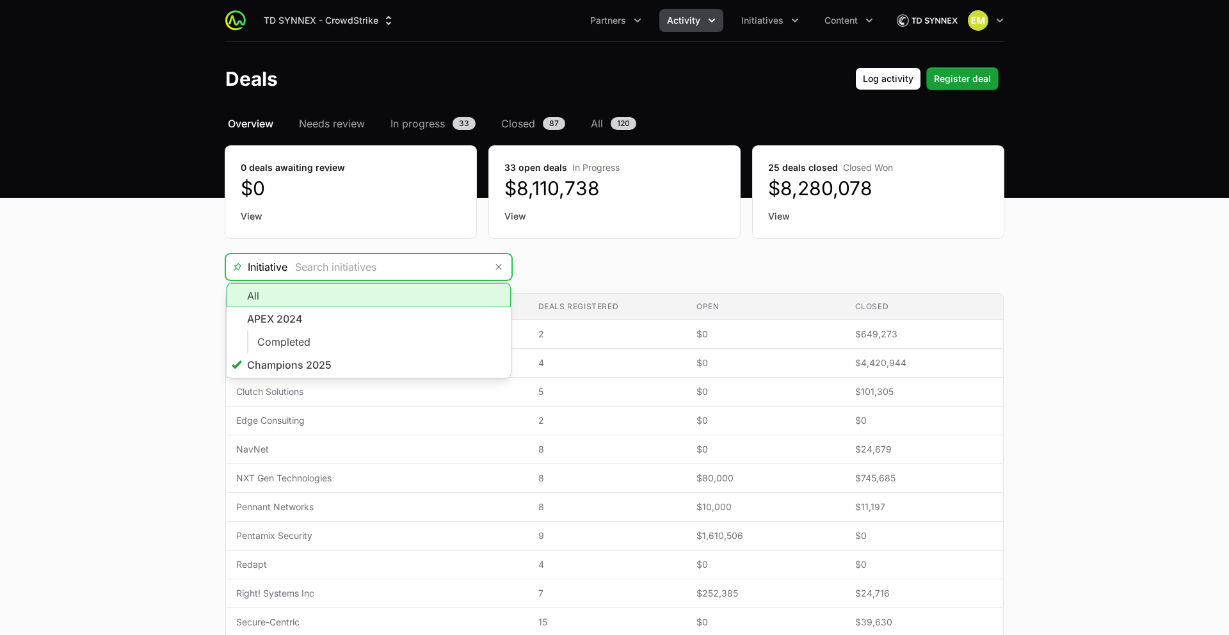
click at [350, 301] on li "All" at bounding box center [369, 295] width 284 height 24
type input "All"
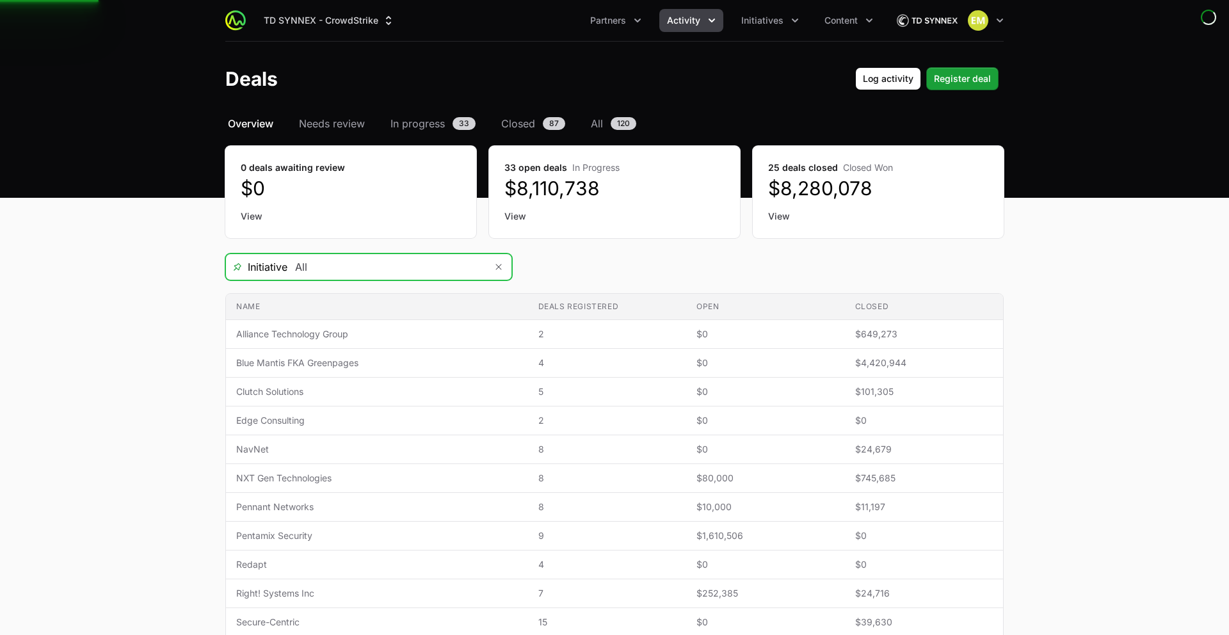
click at [356, 273] on input "All" at bounding box center [386, 267] width 198 height 26
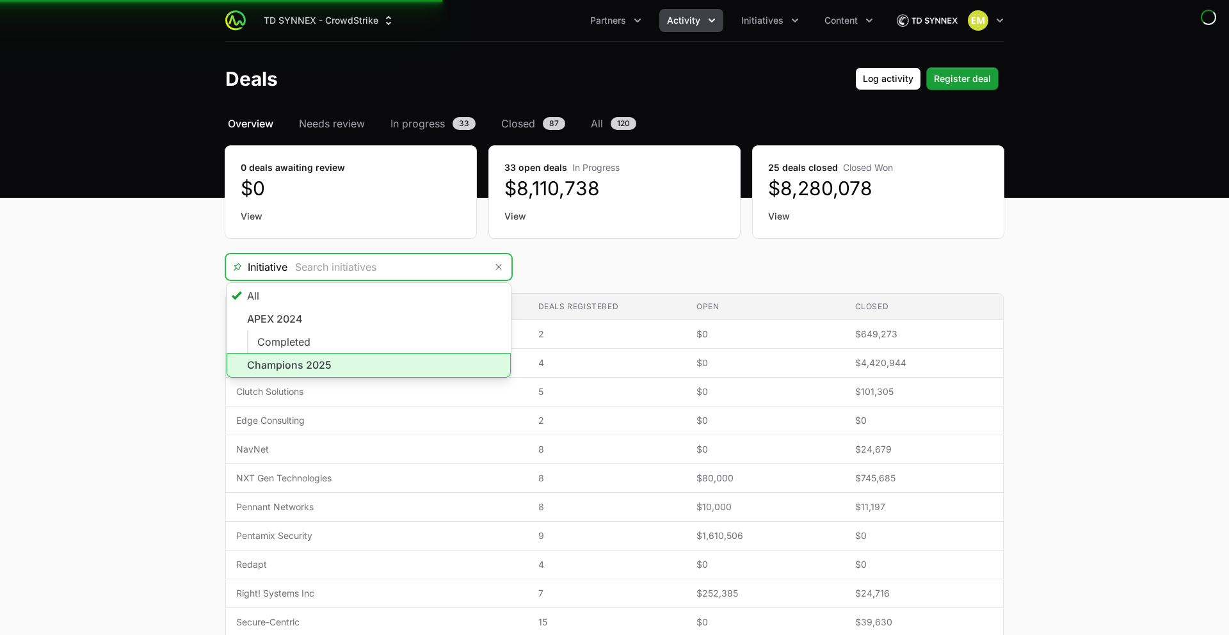
click at [323, 363] on li "Champions 2025" at bounding box center [369, 365] width 284 height 24
type input "Champions 2025"
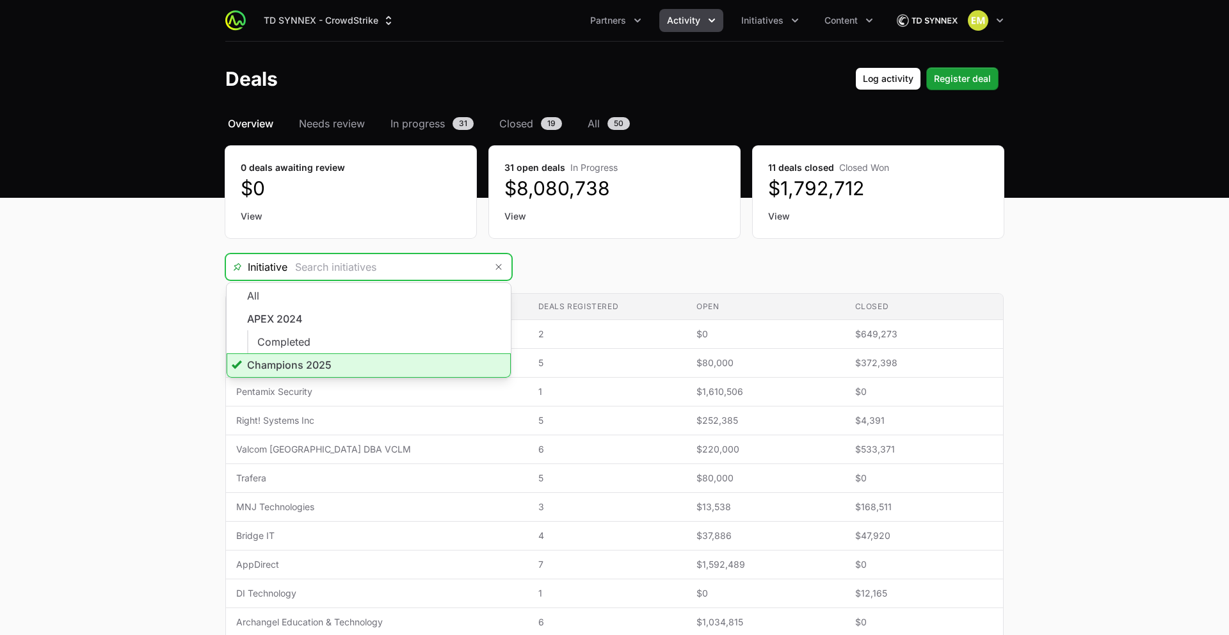
click at [685, 25] on span "Activity" at bounding box center [683, 20] width 33 height 13
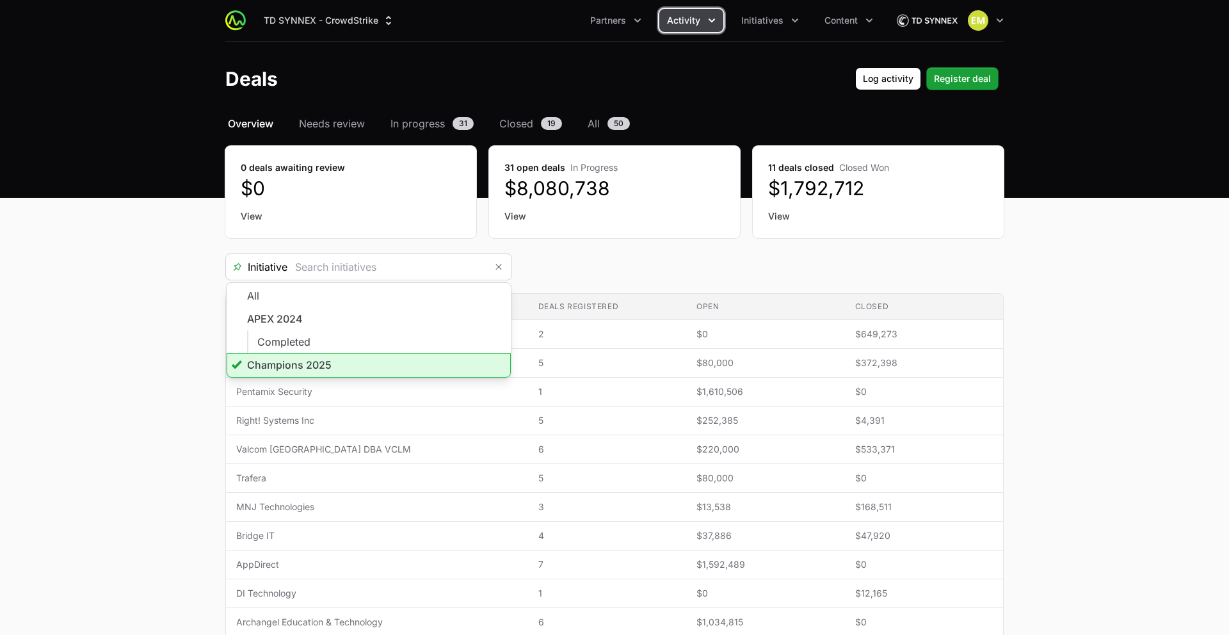
type input "Champions 2025"
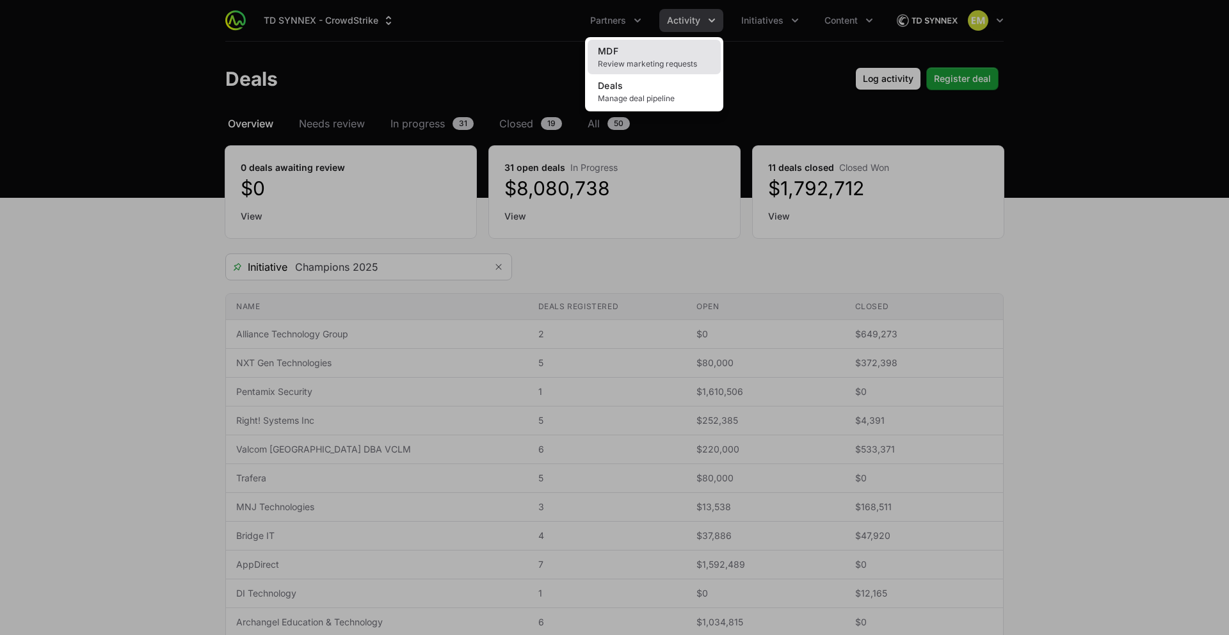
click at [652, 62] on span "Review marketing requests" at bounding box center [654, 64] width 113 height 10
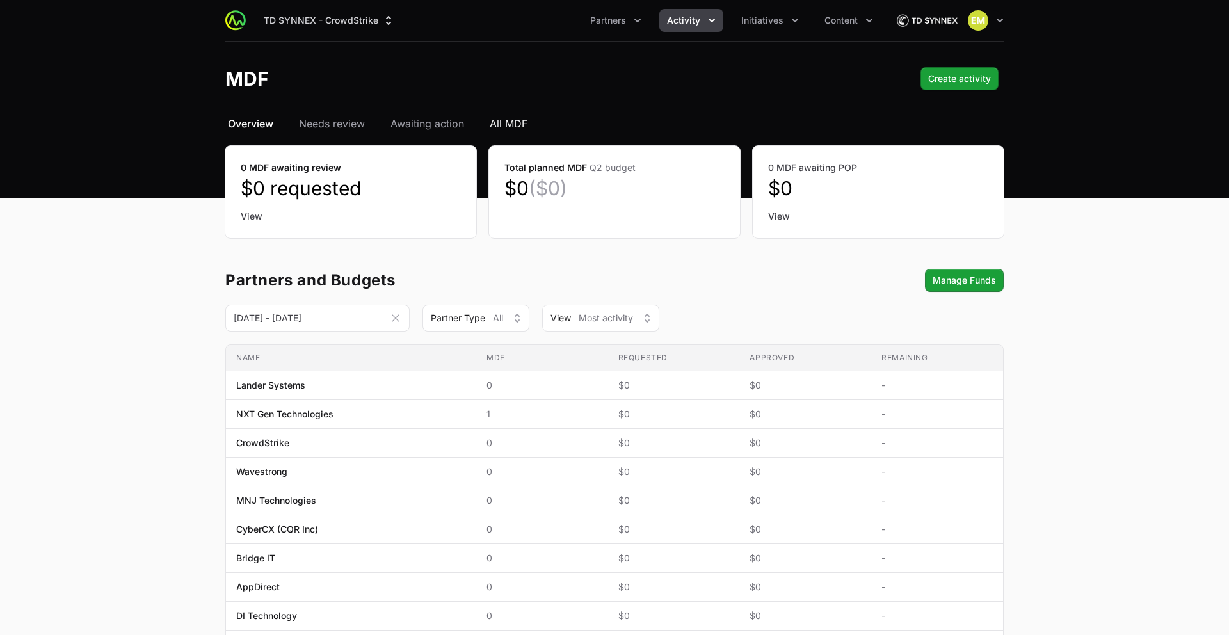
click at [514, 122] on span "All MDF" at bounding box center [509, 123] width 38 height 15
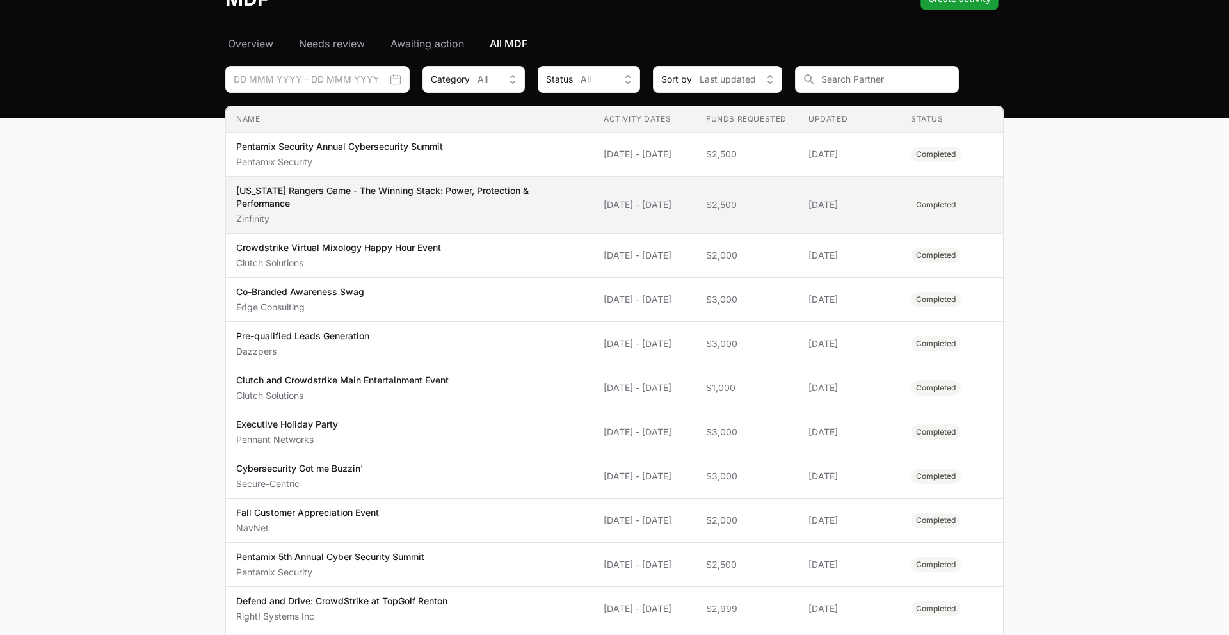
scroll to position [75, 0]
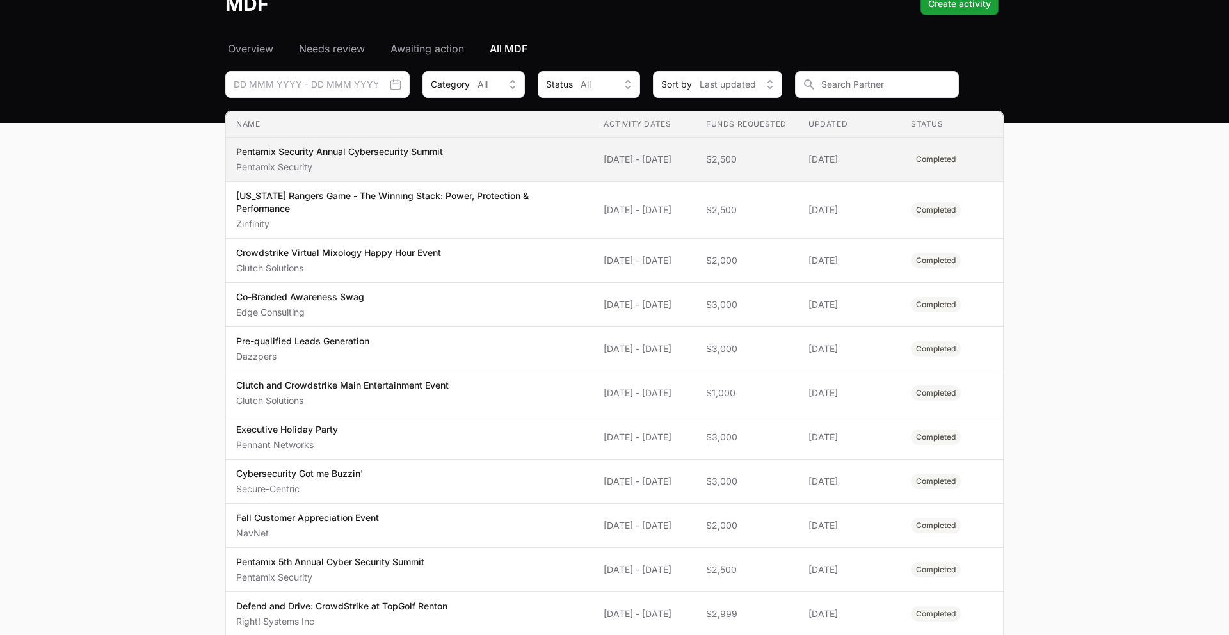
click at [528, 163] on span "Pentamix Security Annual Cybersecurity Summit Pentamix Security" at bounding box center [409, 159] width 347 height 28
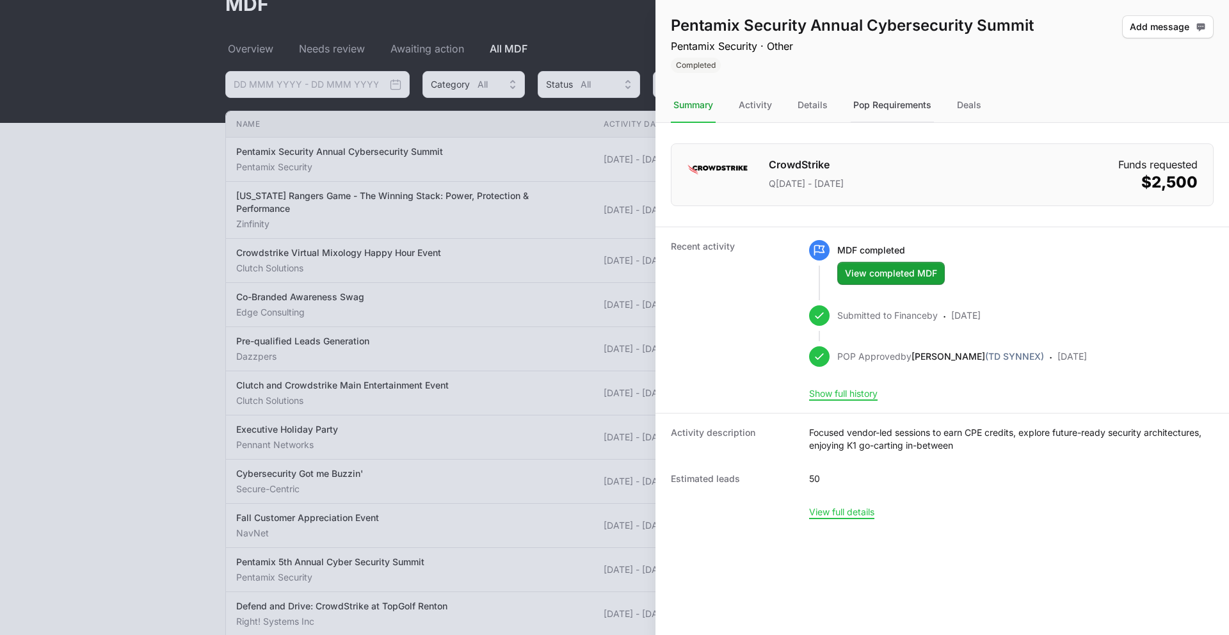
click at [883, 110] on div "Pop Requirements" at bounding box center [892, 105] width 83 height 35
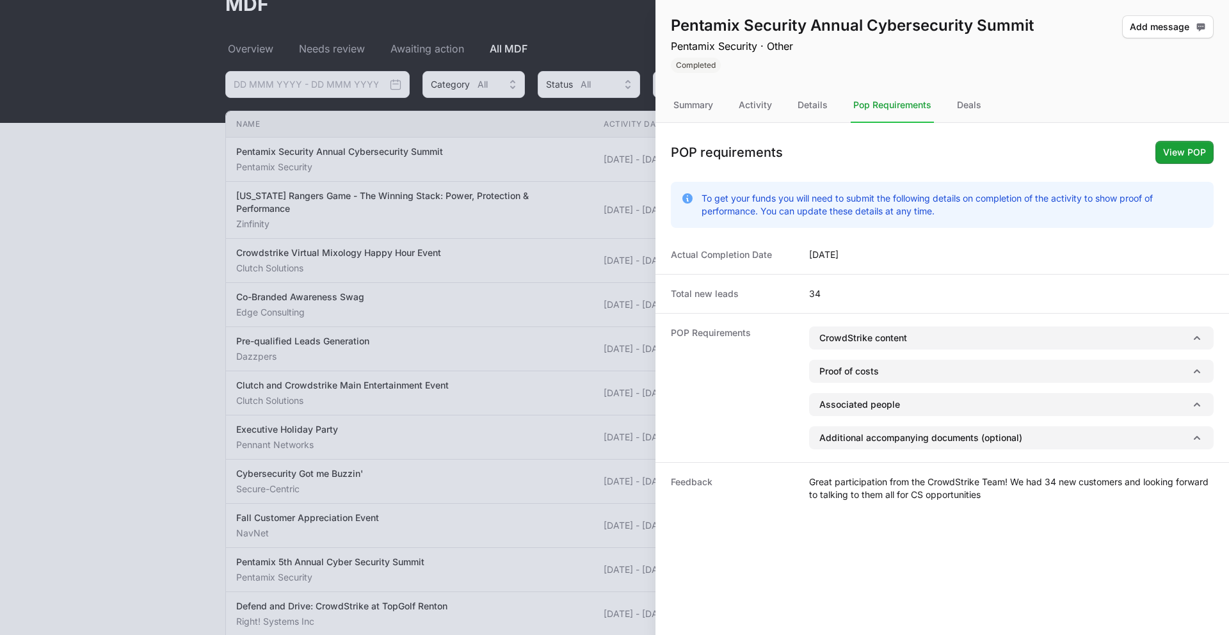
click at [451, 203] on div at bounding box center [614, 317] width 1229 height 635
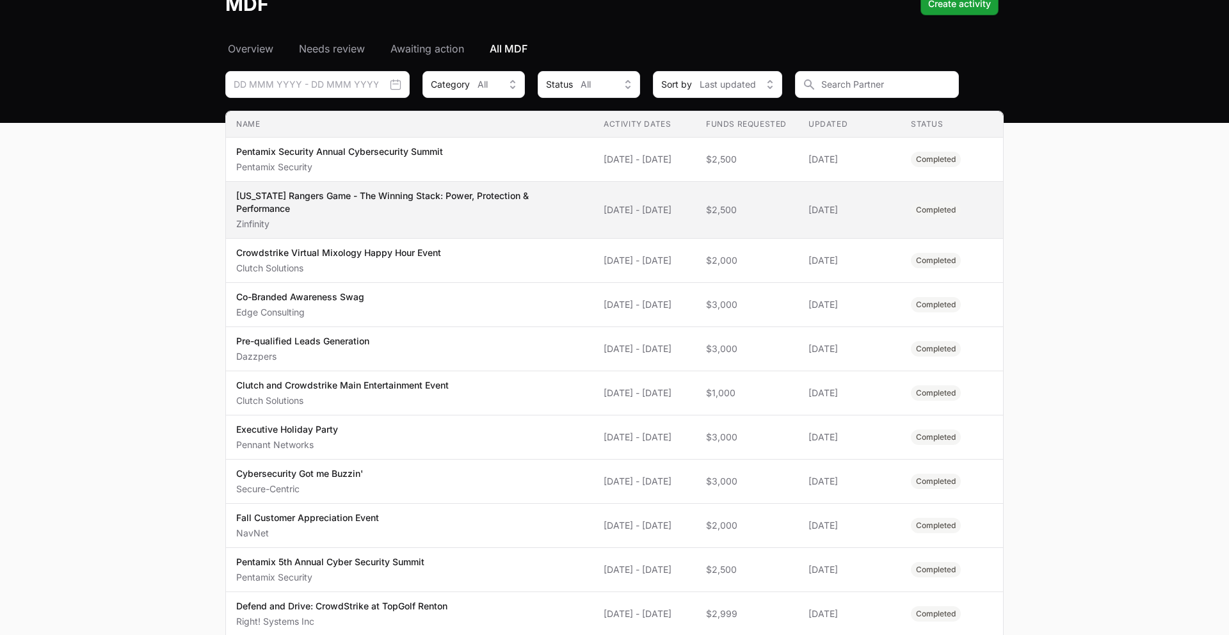
click at [470, 202] on p "[US_STATE] Rangers Game - The Winning Stack: Power, Protection & Performance" at bounding box center [409, 203] width 347 height 26
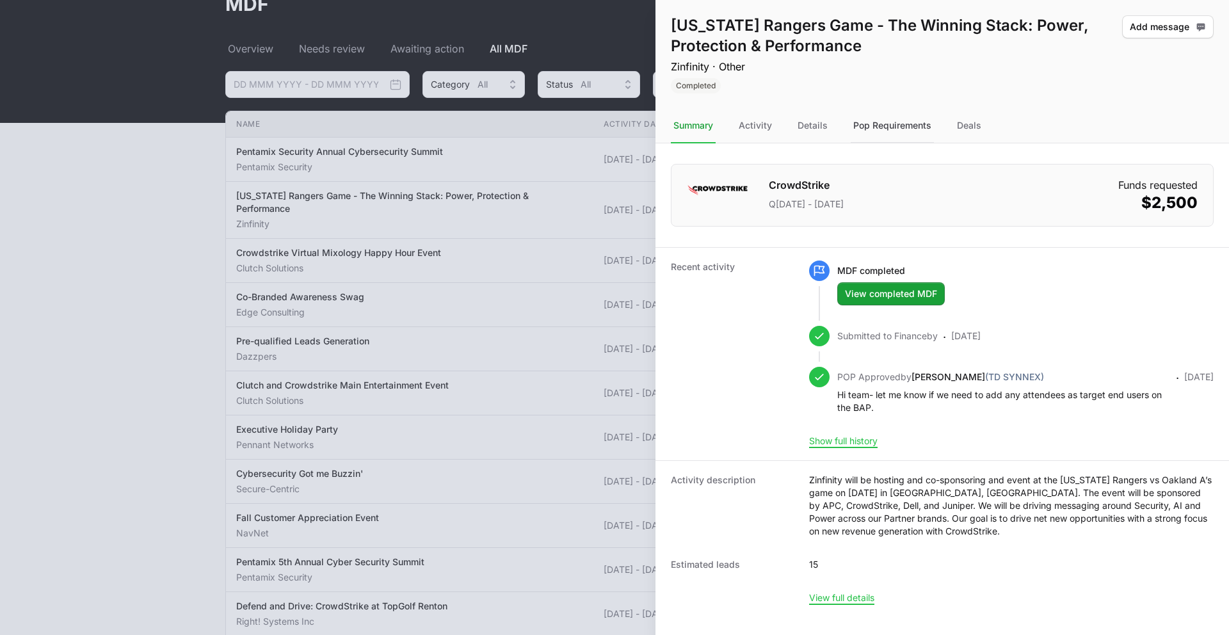
click at [871, 122] on div "Pop Requirements" at bounding box center [892, 126] width 83 height 35
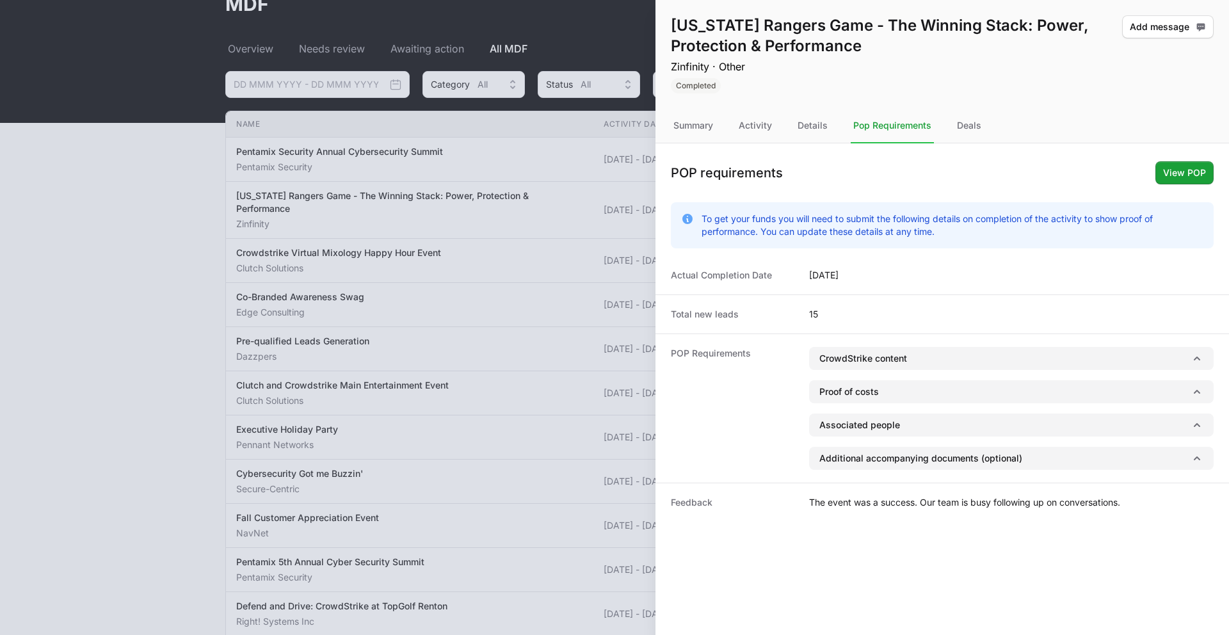
click at [312, 423] on div at bounding box center [614, 317] width 1229 height 635
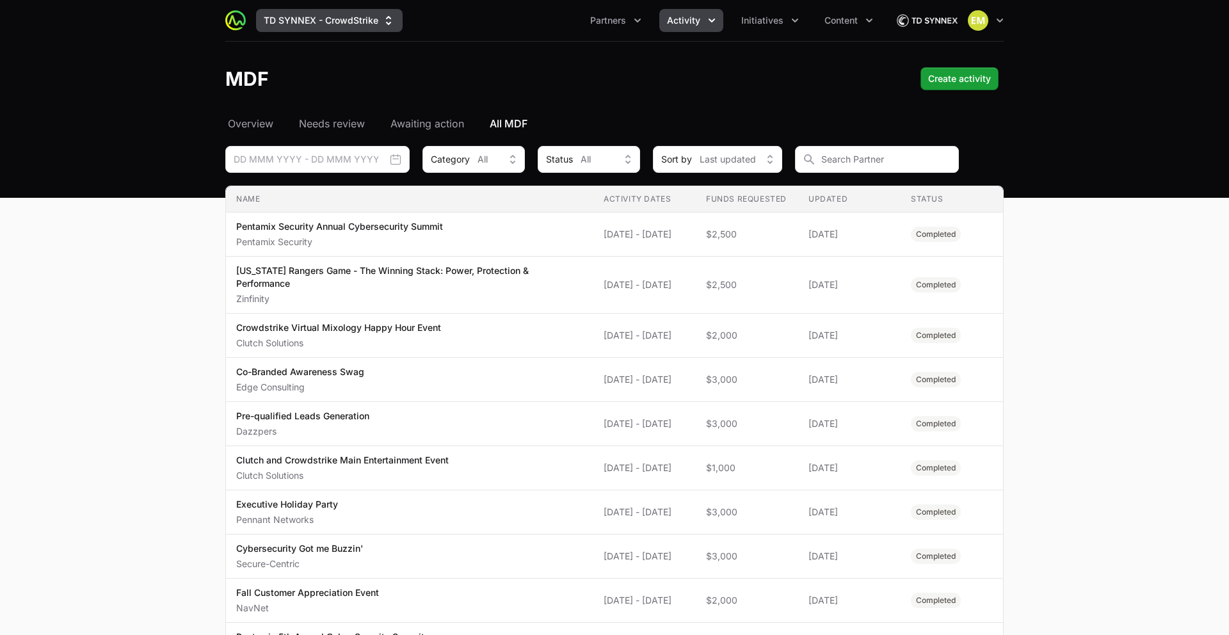
click at [293, 25] on button "TD SYNNEX - CrowdStrike" at bounding box center [329, 20] width 147 height 23
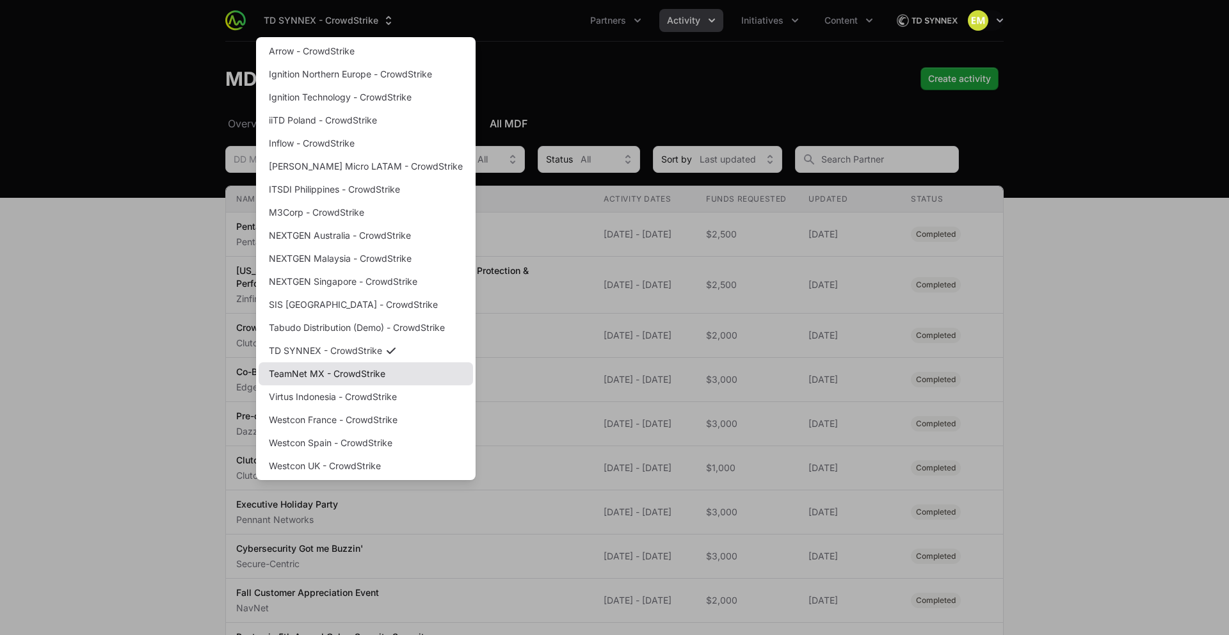
click at [316, 373] on link "TeamNet MX - CrowdStrike" at bounding box center [366, 373] width 214 height 23
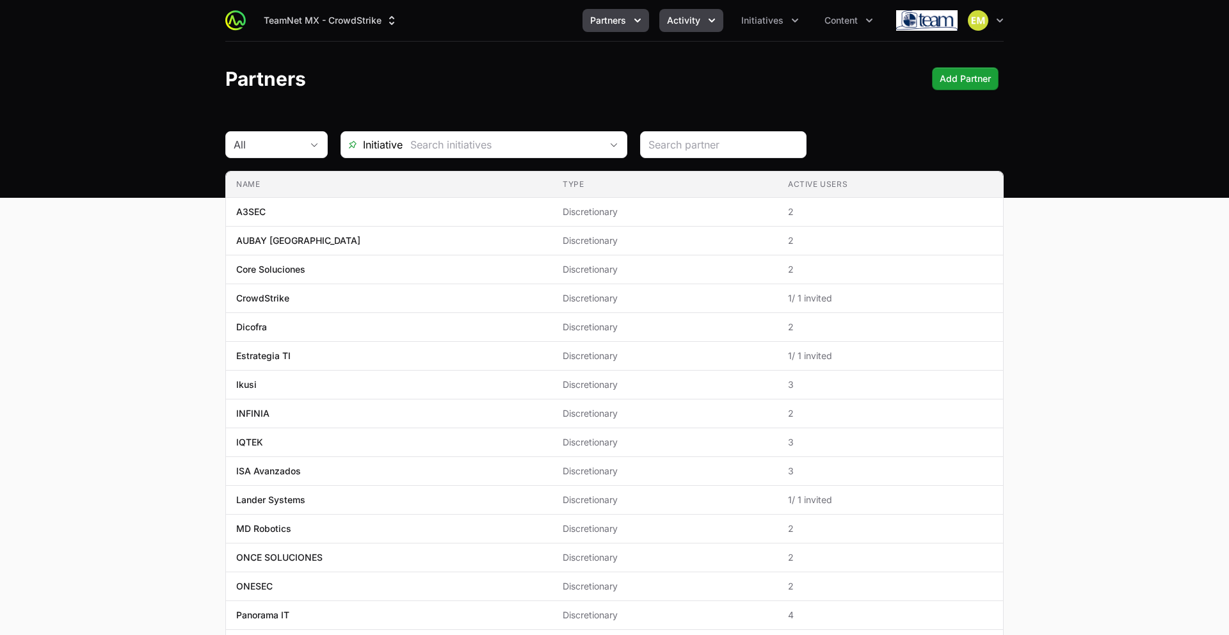
click at [676, 17] on span "Activity" at bounding box center [683, 20] width 33 height 13
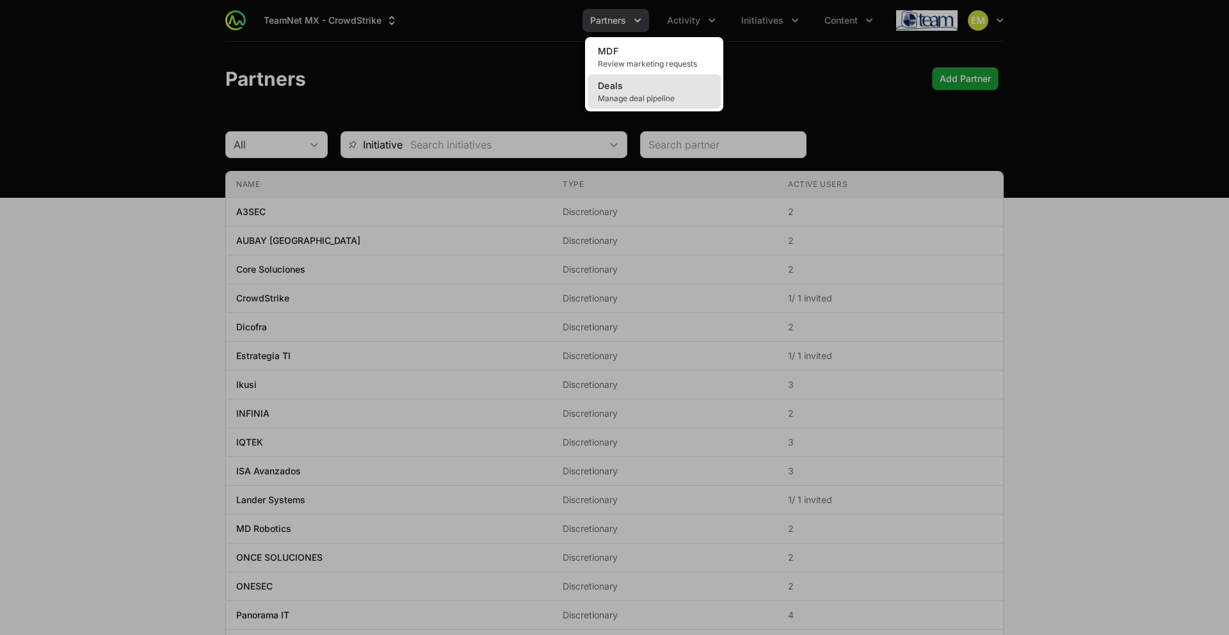
click at [652, 87] on link "Deals Manage deal pipeline" at bounding box center [654, 91] width 133 height 35
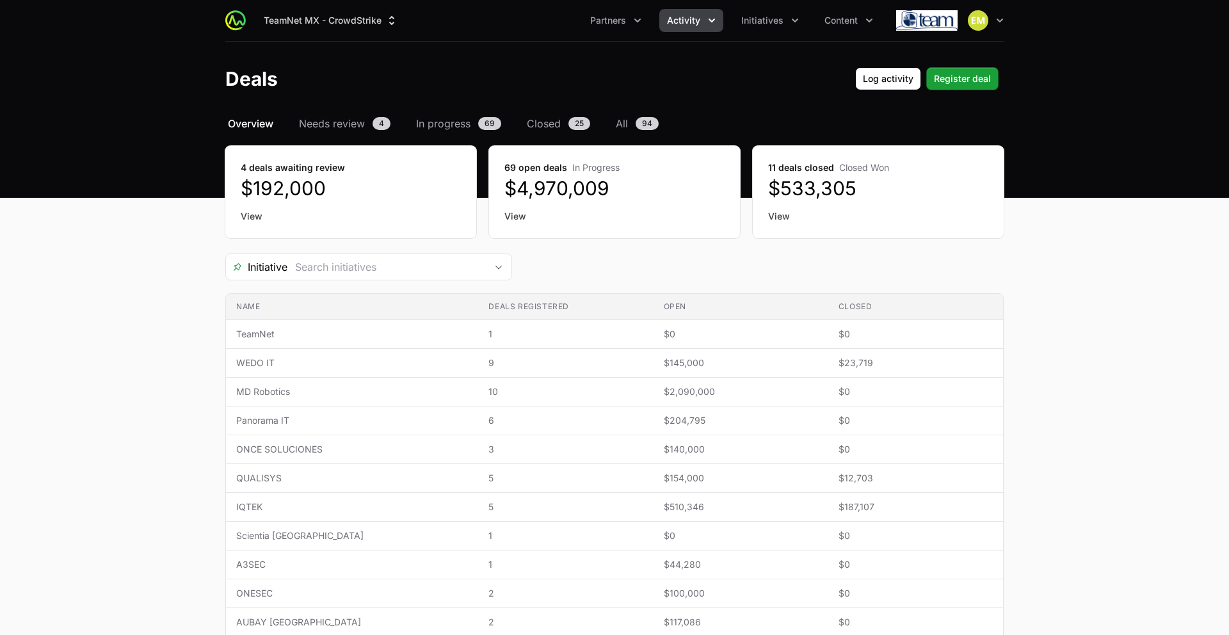
click at [106, 337] on main "Select a tab Overview Needs review In progress Closed All Overview Needs review…" at bounding box center [614, 542] width 1229 height 852
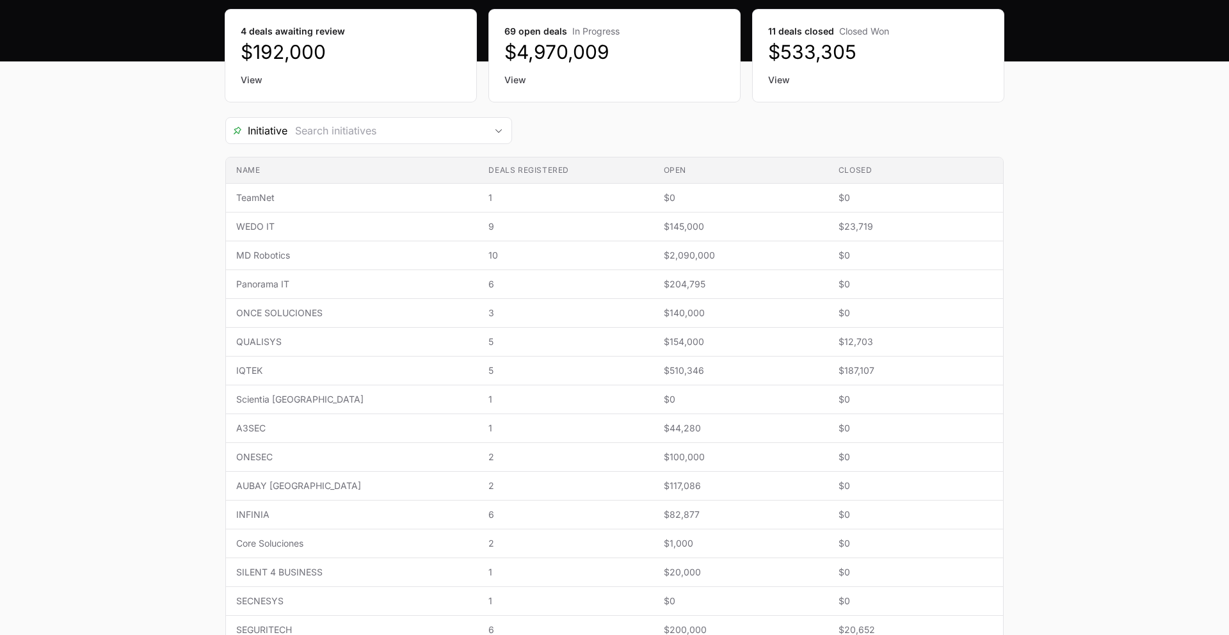
scroll to position [132, 0]
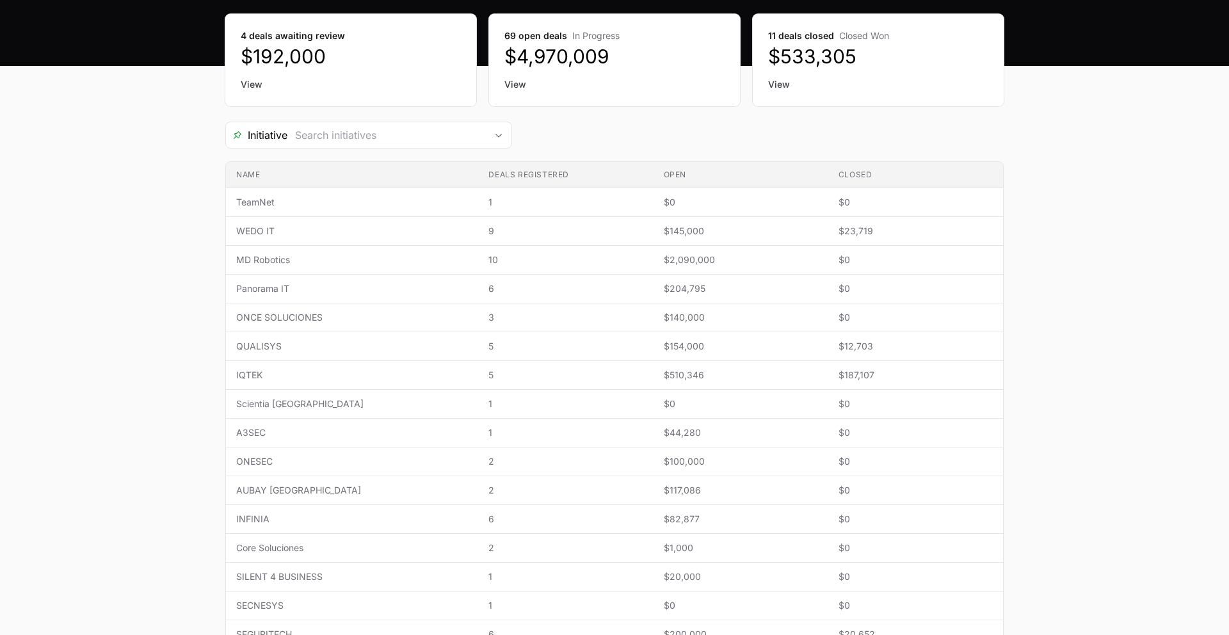
click at [775, 85] on link "View" at bounding box center [878, 84] width 220 height 13
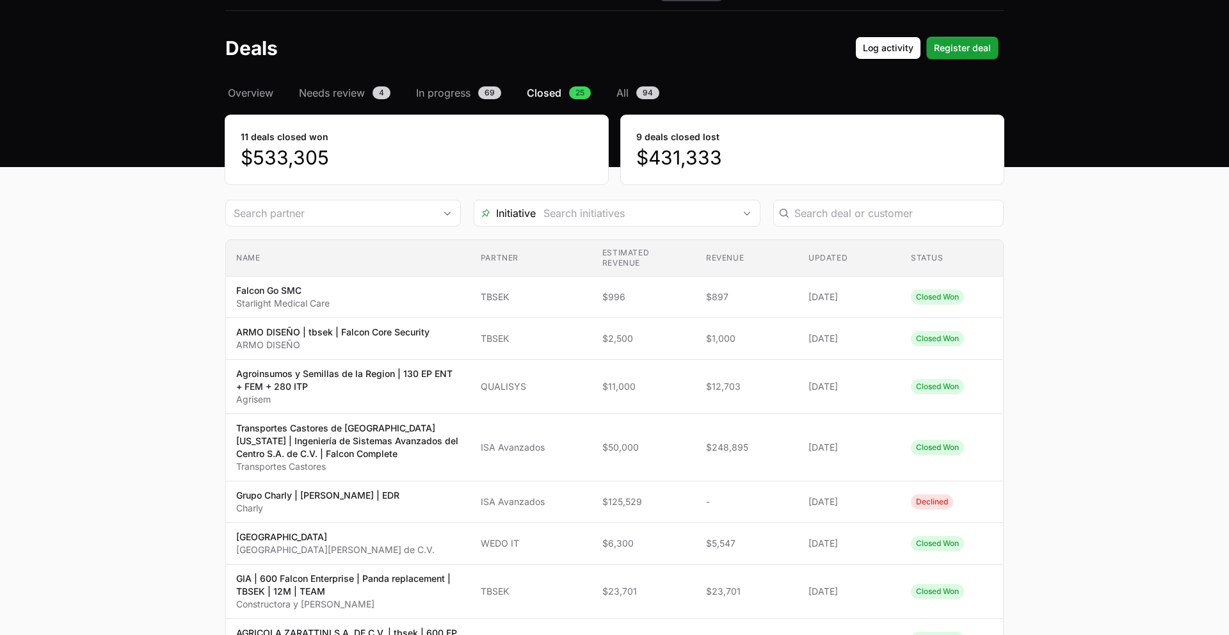
scroll to position [24, 0]
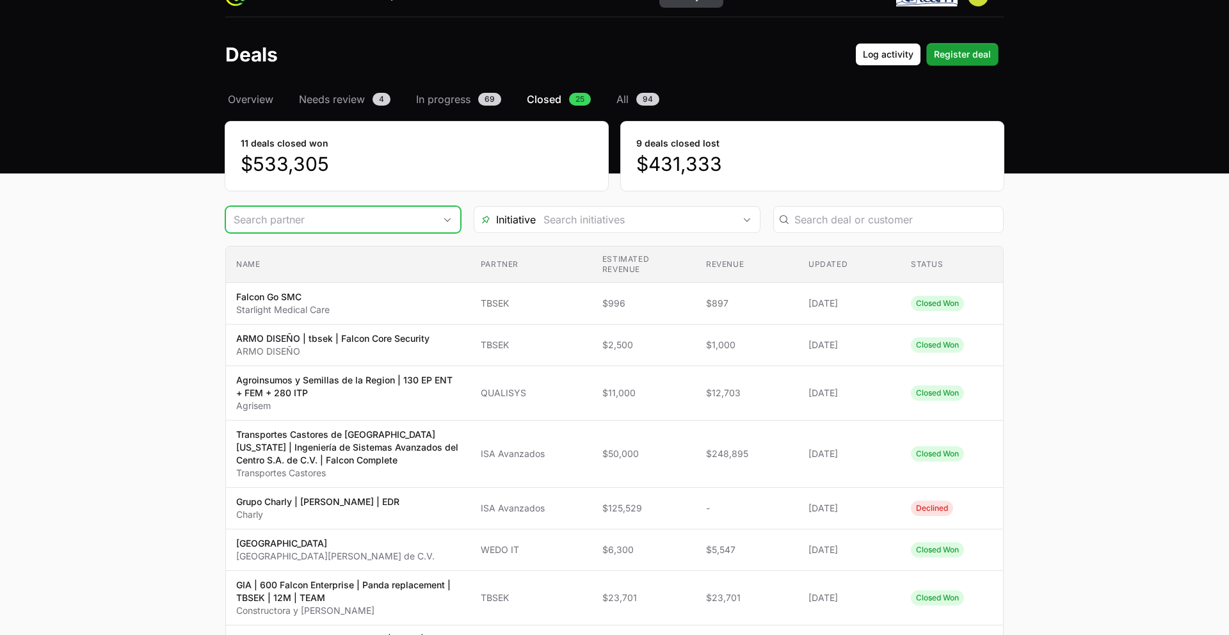
click at [412, 218] on input "Deals Filters" at bounding box center [330, 220] width 209 height 26
click at [353, 246] on li "TBSEK" at bounding box center [343, 249] width 233 height 26
type input "TBSEK"
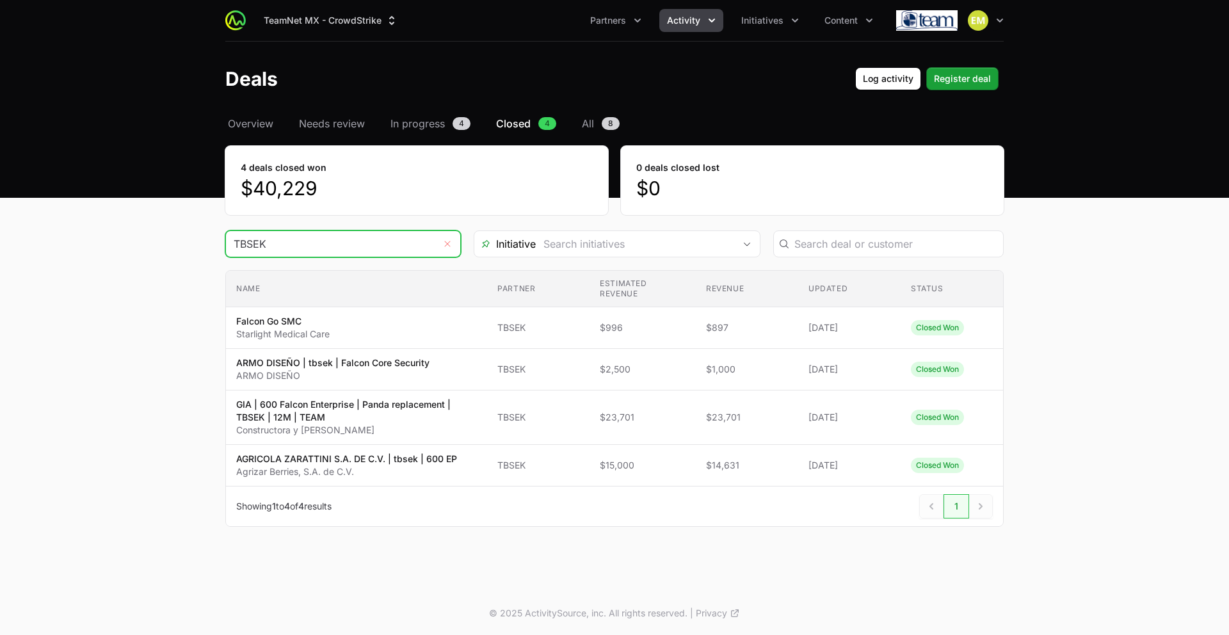
click at [447, 246] on icon "Remove" at bounding box center [448, 244] width 8 height 10
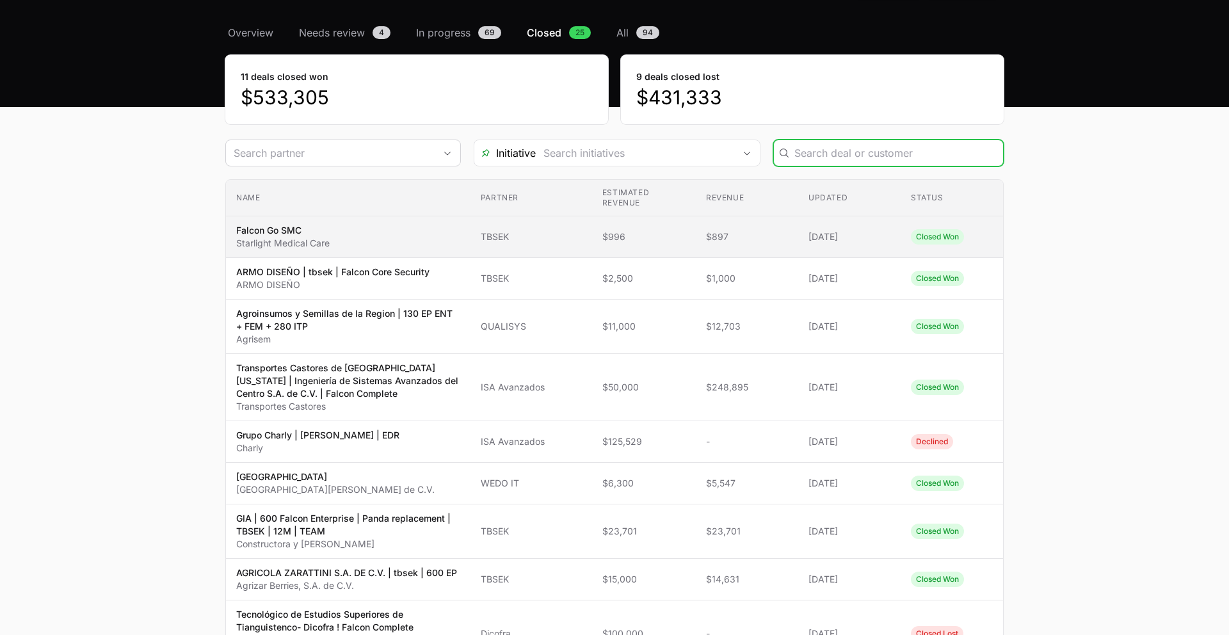
scroll to position [92, 0]
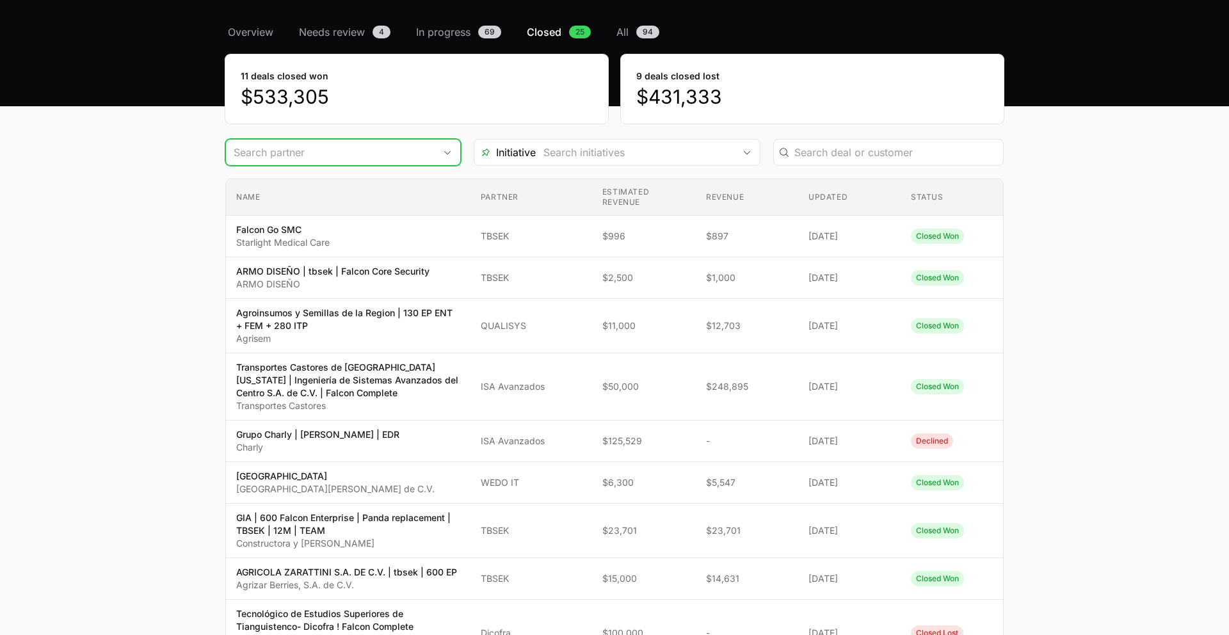
click at [404, 156] on input "Deals Filters" at bounding box center [330, 153] width 209 height 26
click at [335, 182] on li "ISA Avanzados" at bounding box center [343, 180] width 233 height 24
type input "ISA Avanzados"
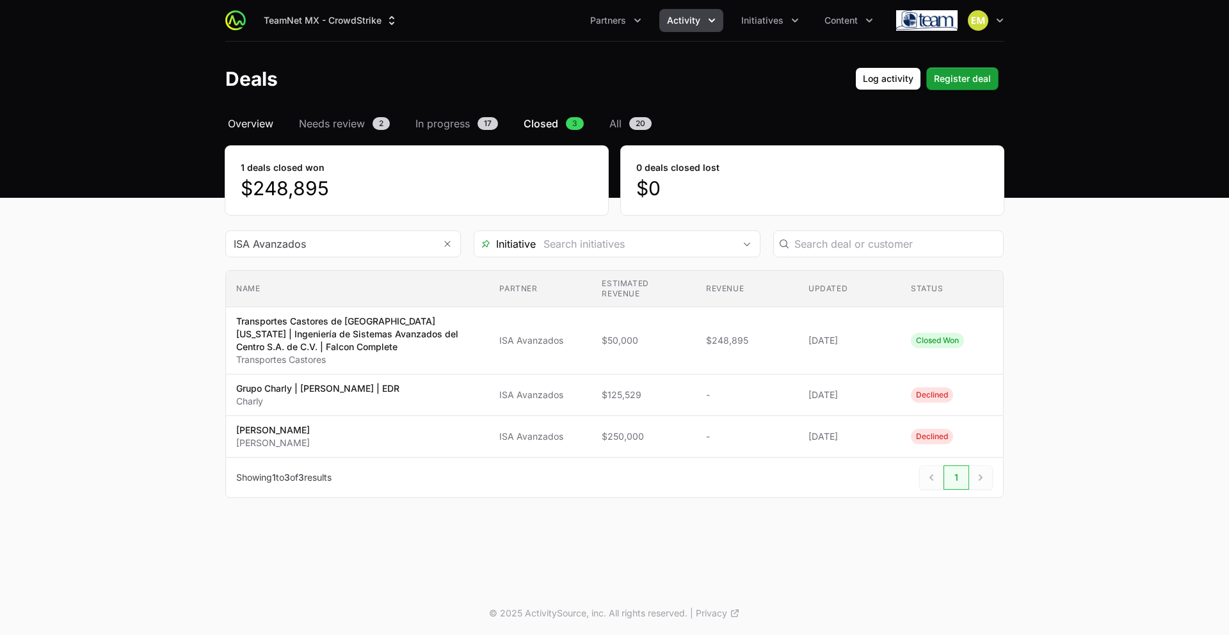
click at [253, 125] on span "Overview" at bounding box center [250, 123] width 45 height 15
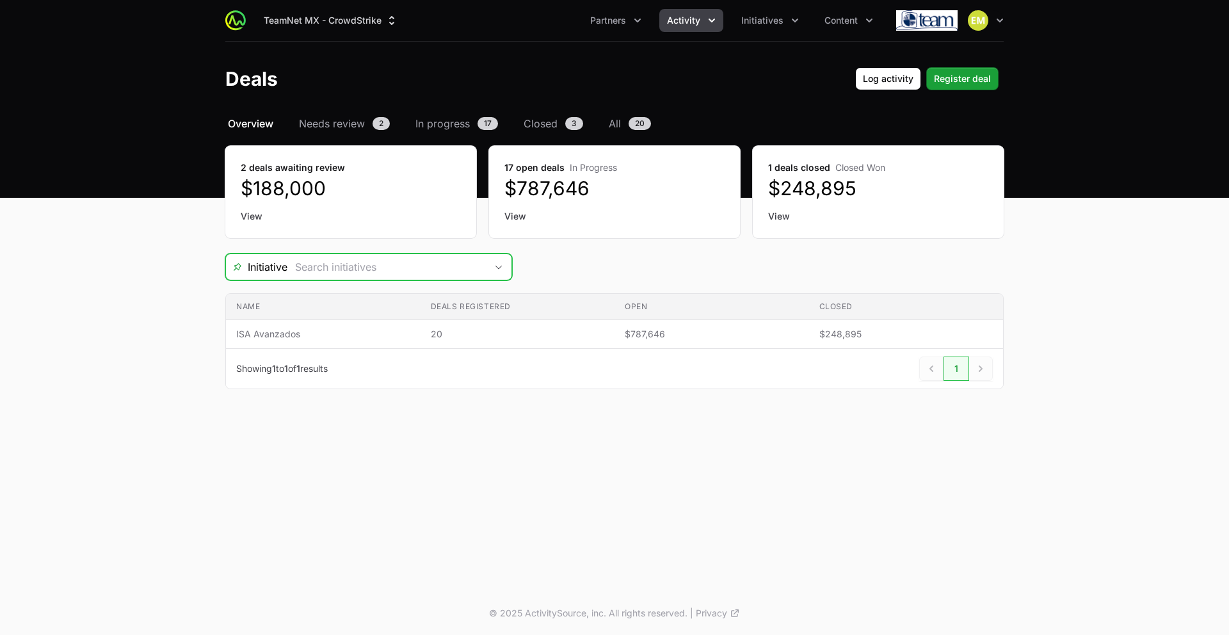
click at [359, 270] on input "Deals Filters" at bounding box center [386, 267] width 198 height 26
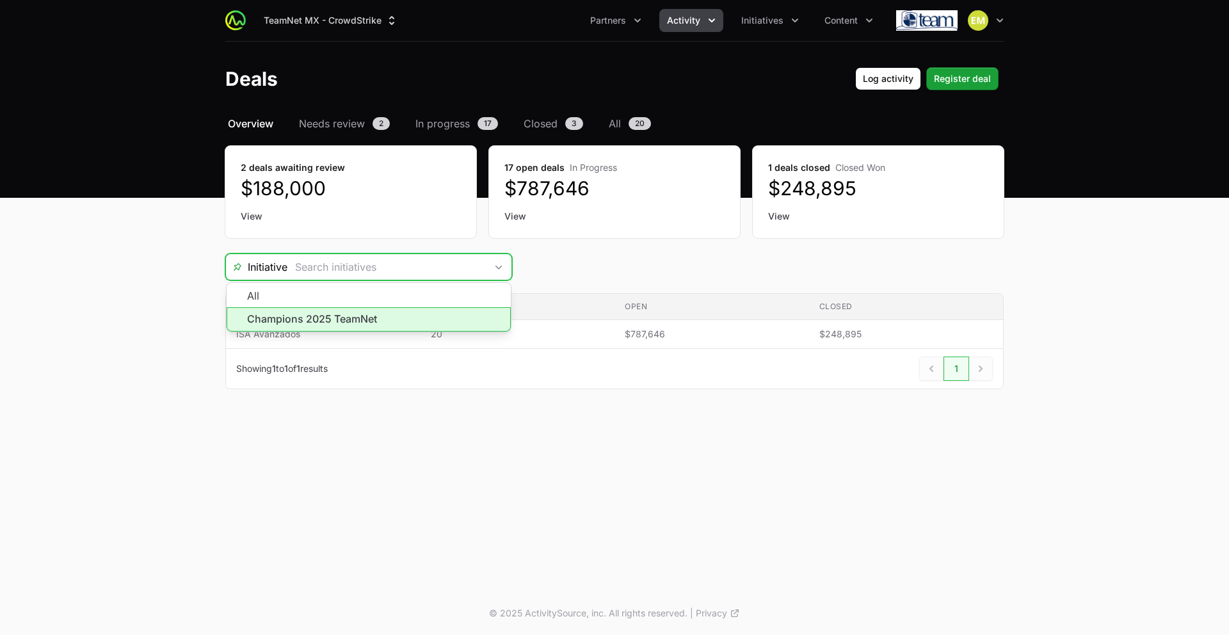
click at [333, 316] on li "Champions 2025 TeamNet" at bounding box center [369, 319] width 284 height 24
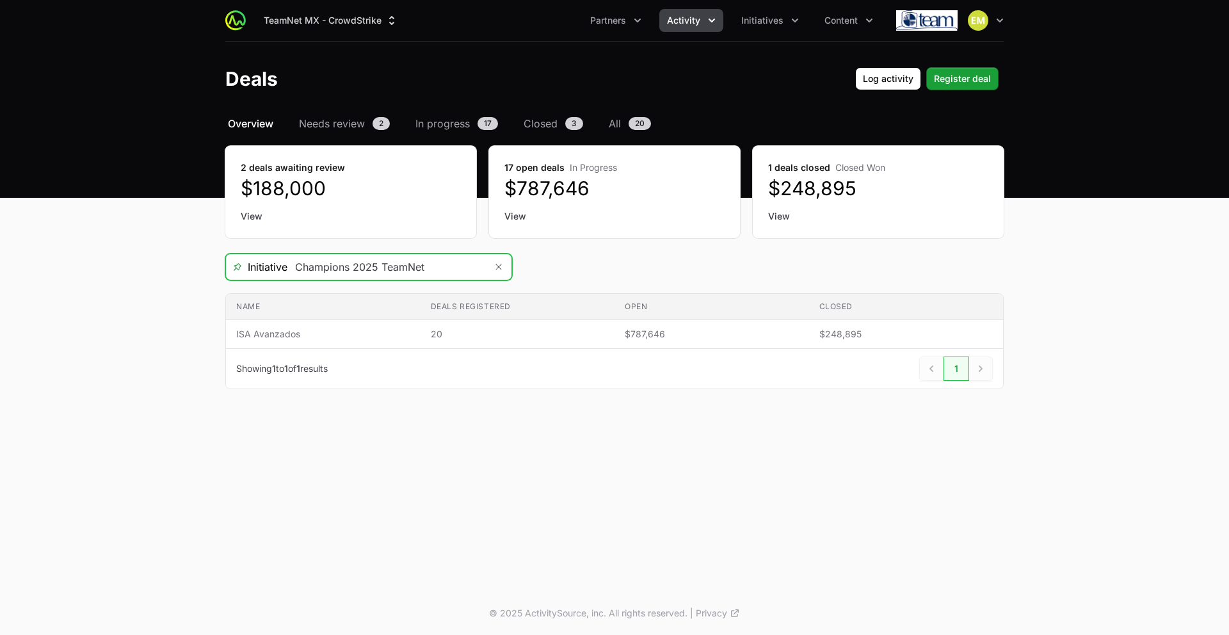
type input "Champions 2025 TeamNet"
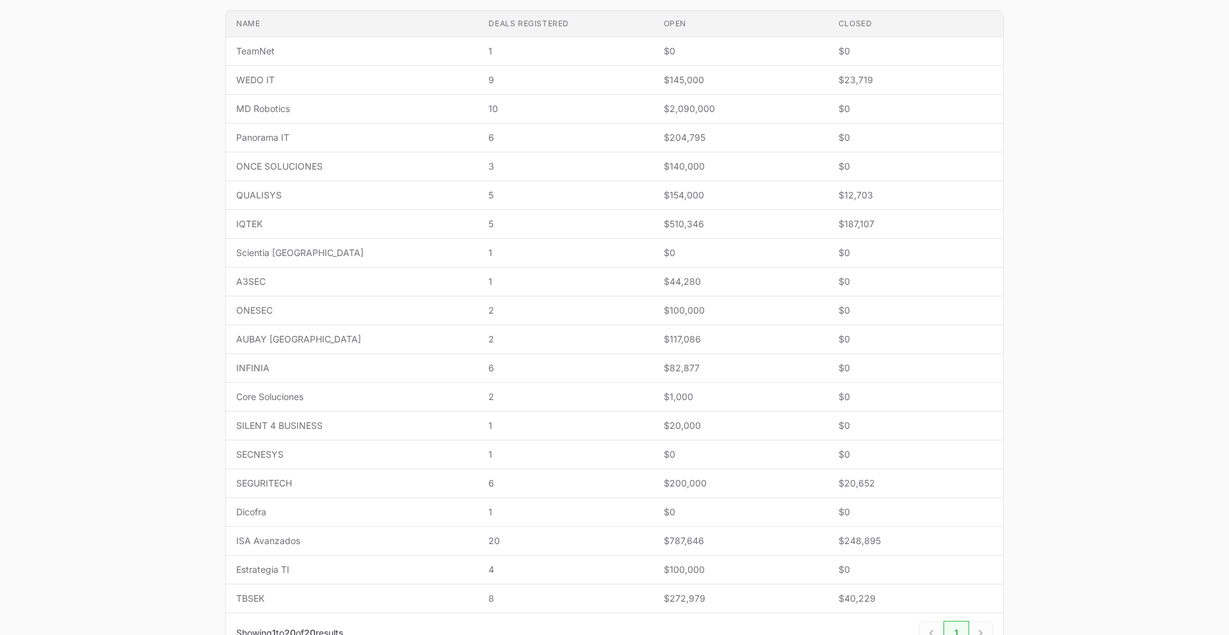
scroll to position [280, 0]
type input "Champions 2025 TeamNet"
